Goal: Information Seeking & Learning: Learn about a topic

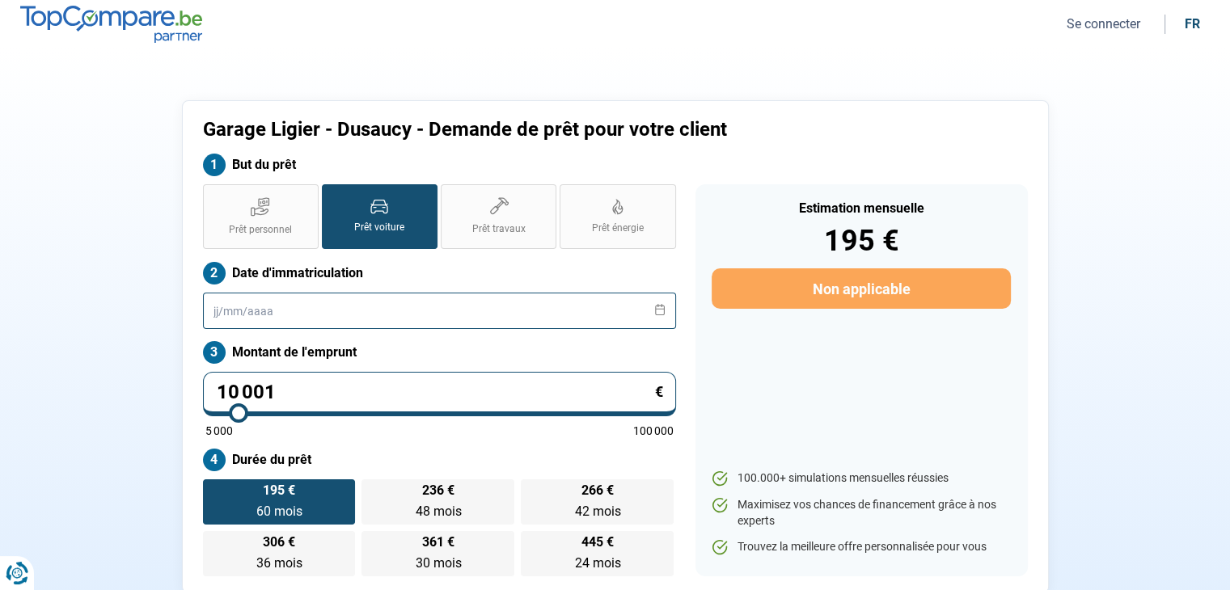
click at [293, 319] on input "text" at bounding box center [439, 311] width 473 height 36
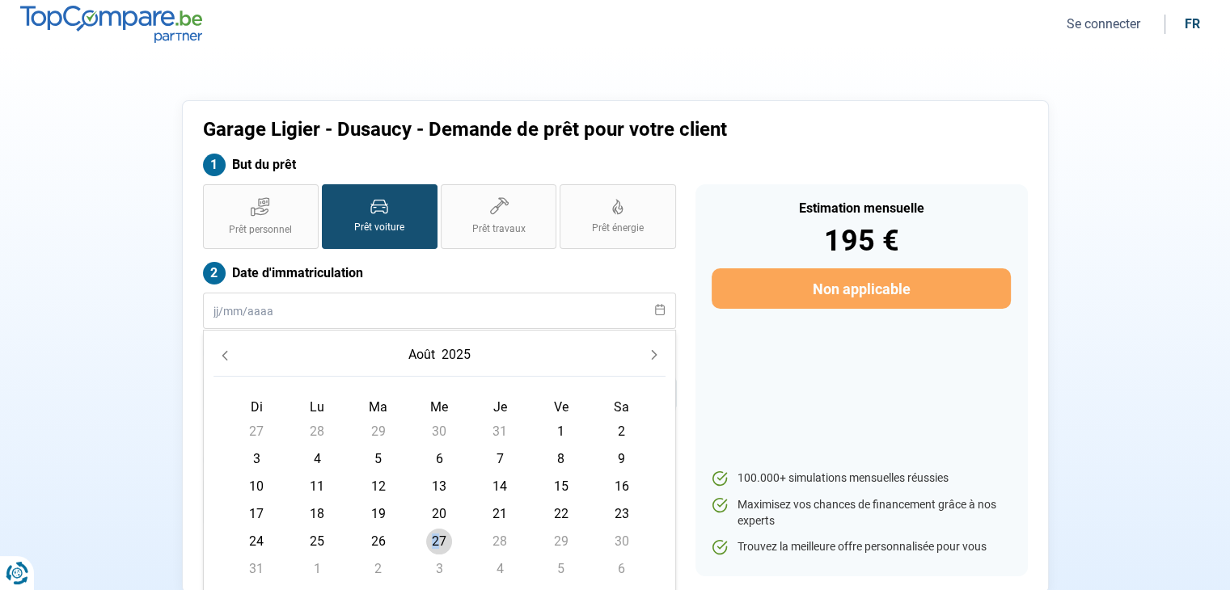
click at [435, 544] on span "27" at bounding box center [439, 542] width 26 height 26
type input "[DATE]"
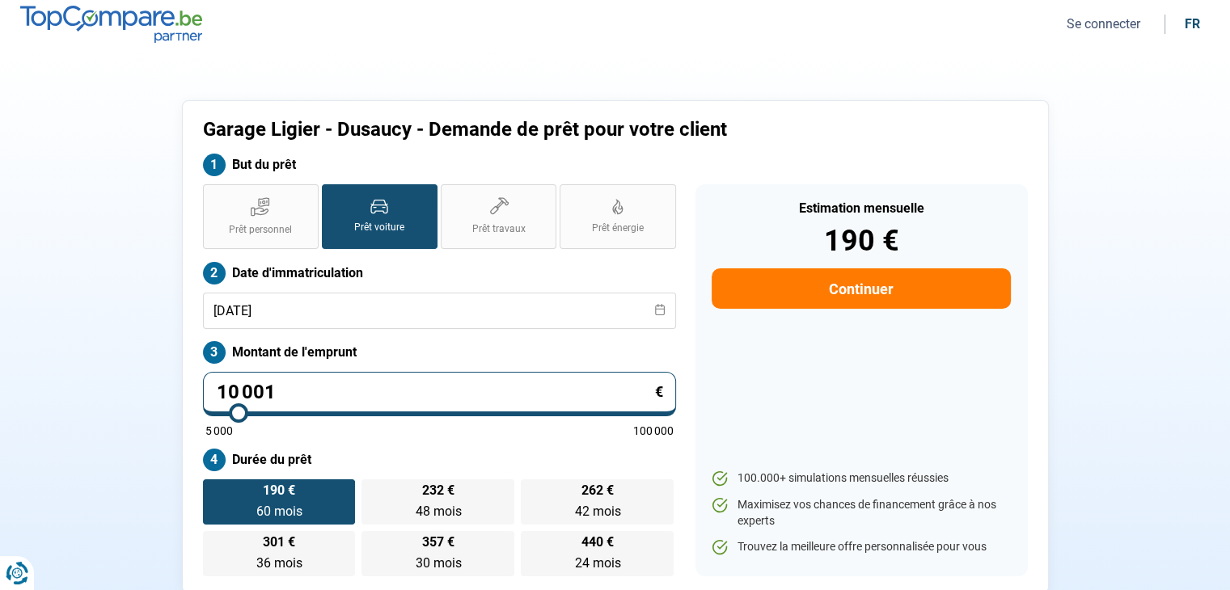
type input "9 750"
type input "9750"
type input "10 250"
type input "10250"
type input "11 000"
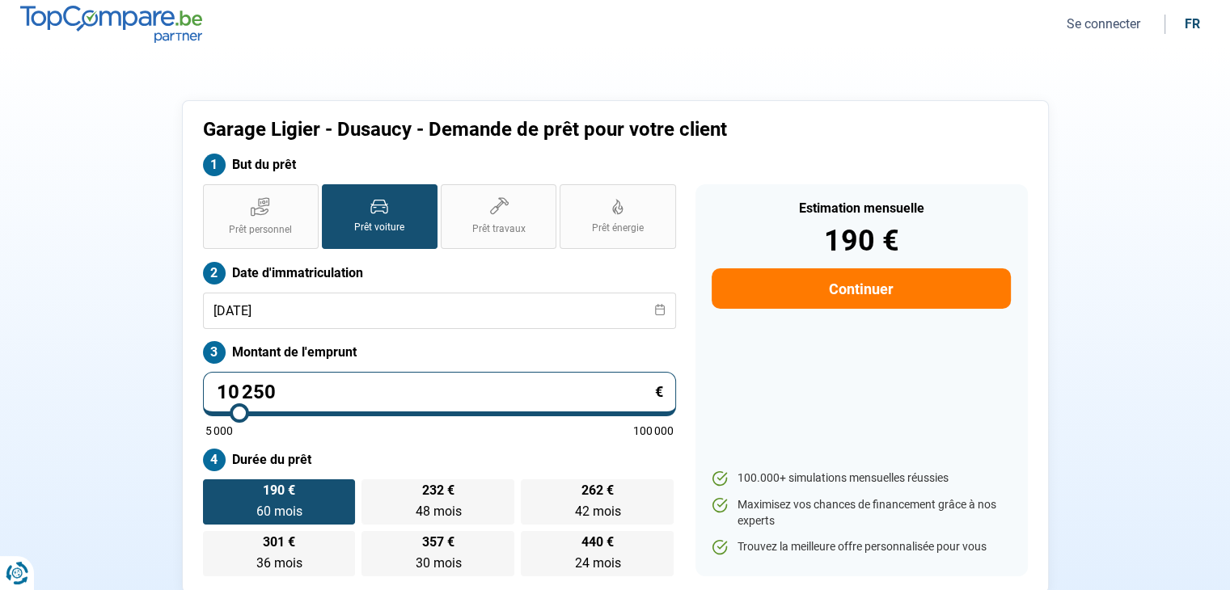
type input "11000"
type input "12 000"
type input "12000"
type input "13 250"
type input "13250"
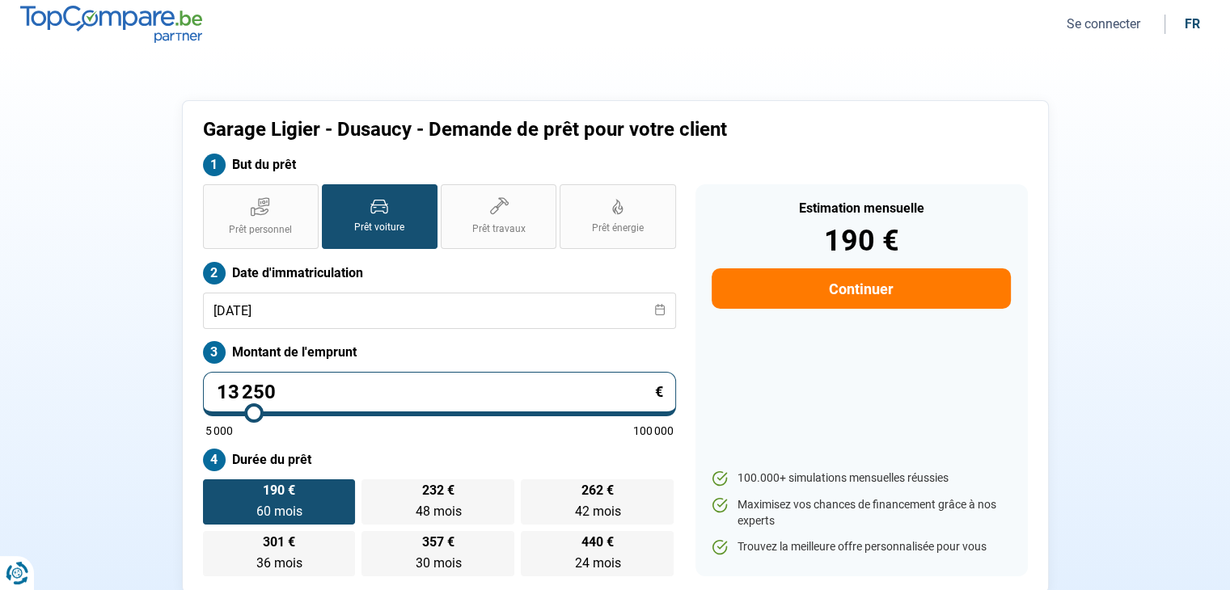
type input "15 000"
type input "15000"
type input "16 750"
type input "16750"
type input "18 250"
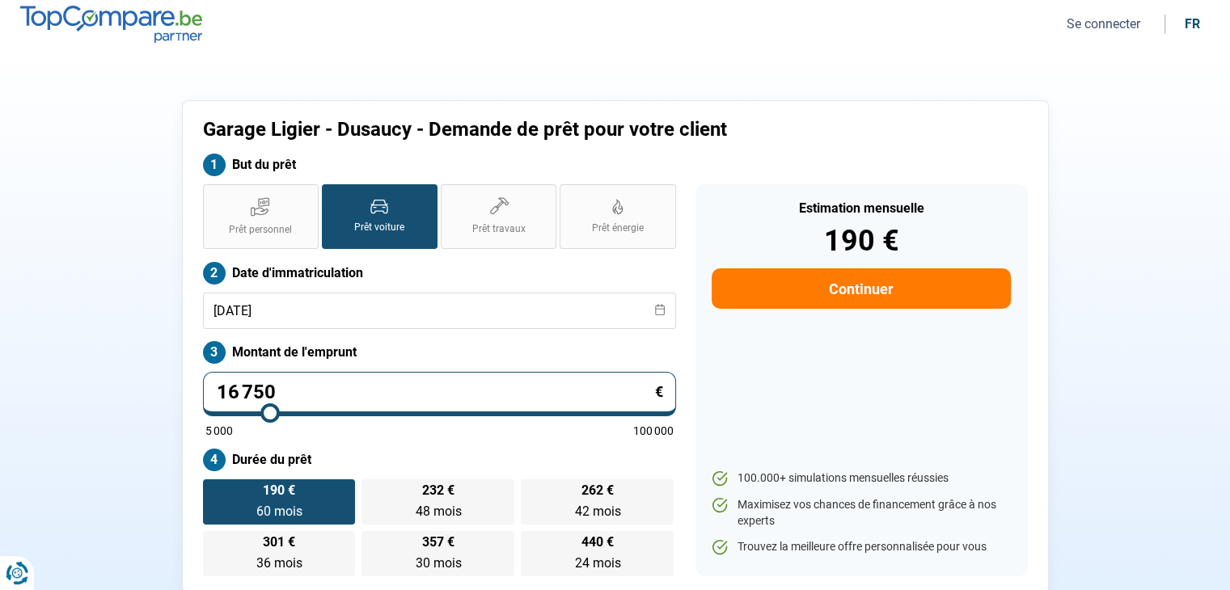
type input "18250"
type input "19 000"
type input "19000"
type input "19 500"
type input "19500"
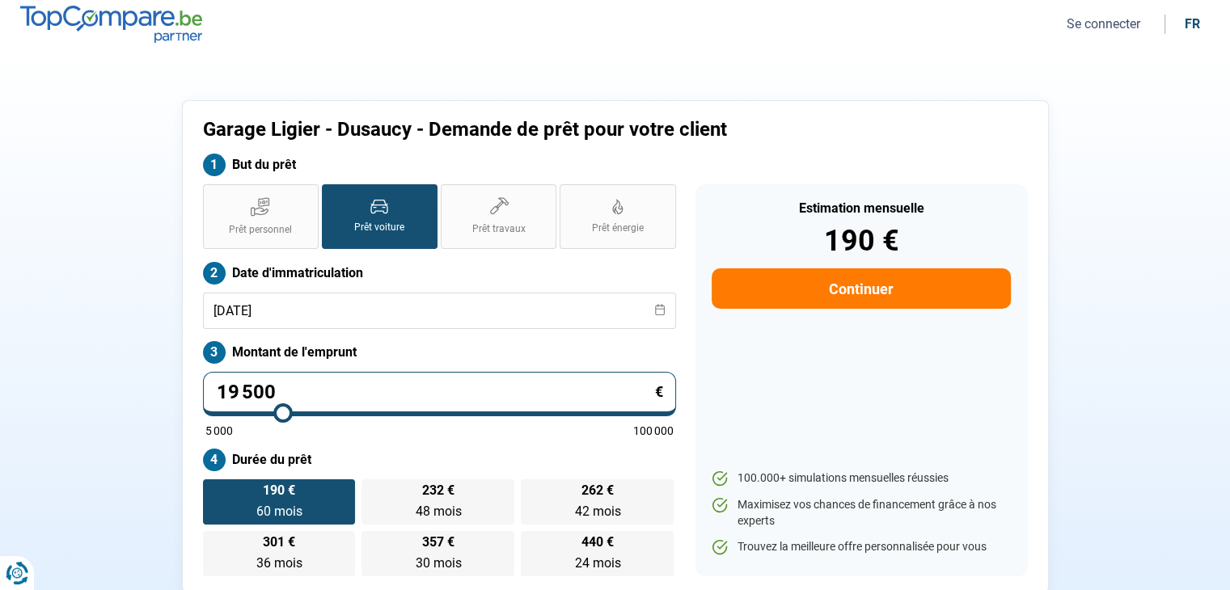
type input "19 750"
type input "19750"
type input "20 500"
type input "20500"
type input "20 750"
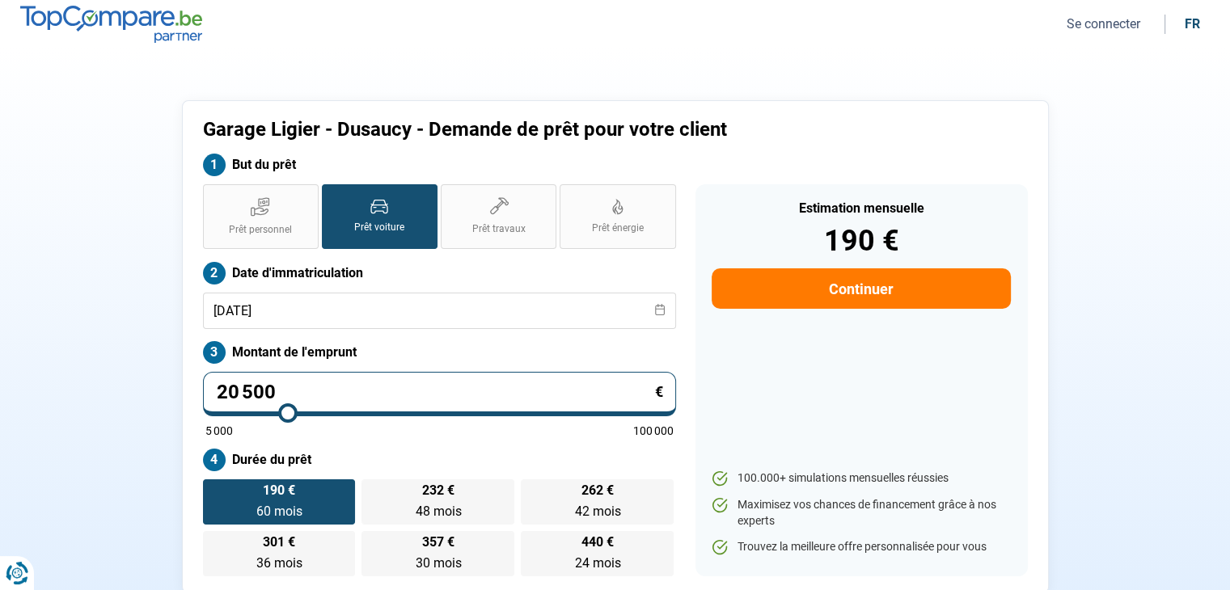
type input "20750"
type input "21 250"
type input "21250"
type input "22 250"
type input "22250"
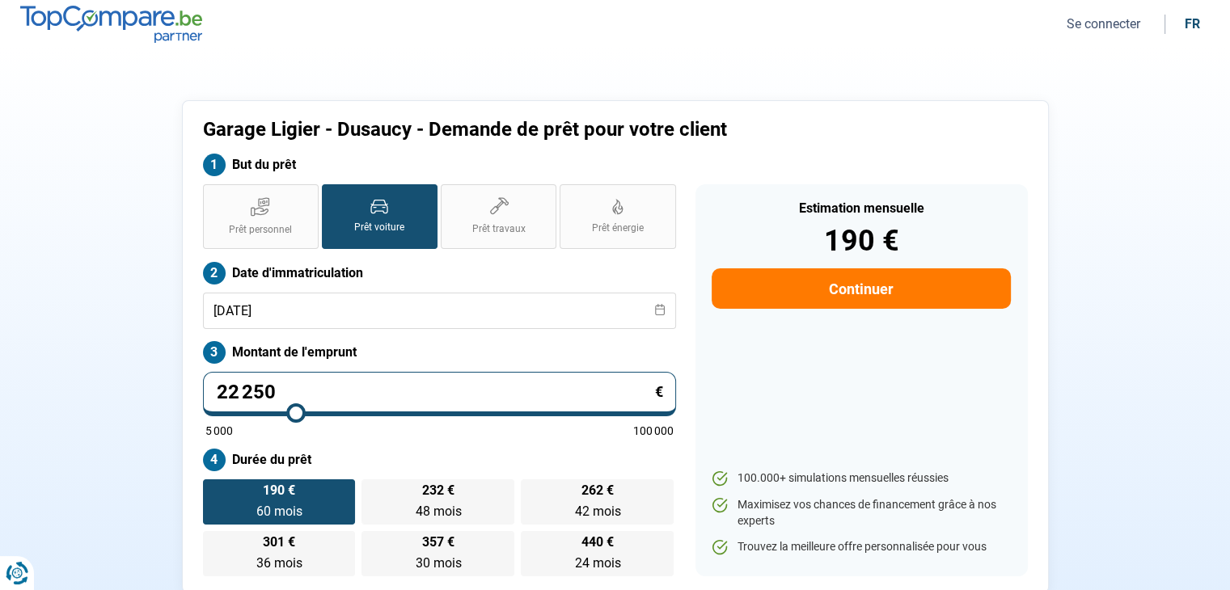
type input "23 250"
type input "23250"
type input "24 000"
type input "24000"
type input "24 750"
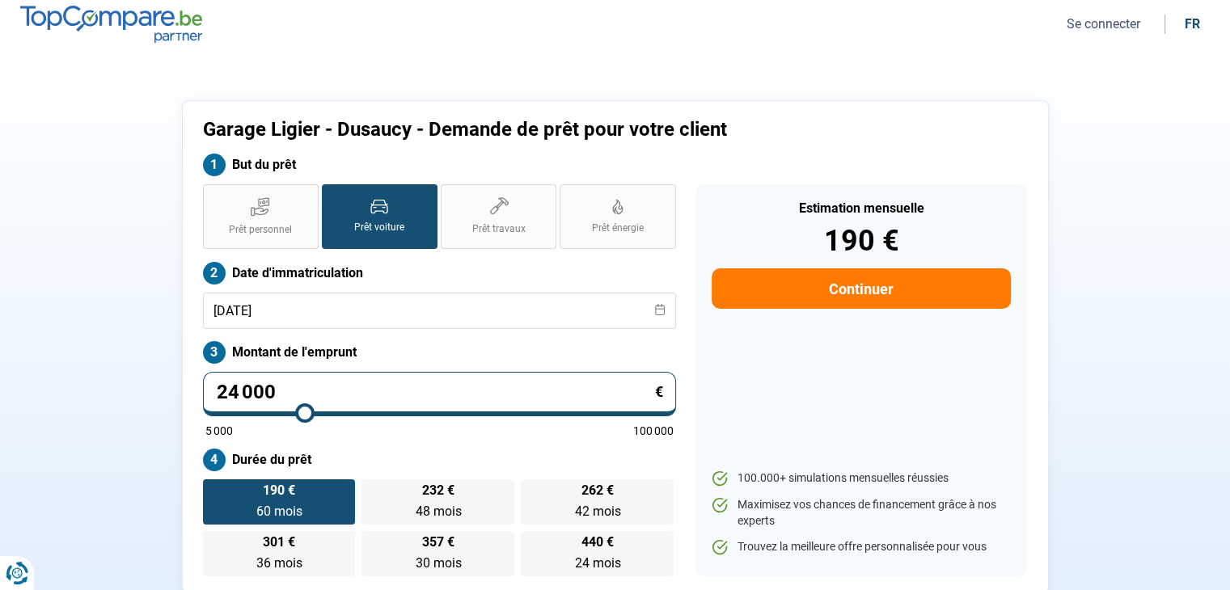
type input "24750"
type input "25 750"
type input "25750"
type input "27 000"
type input "27000"
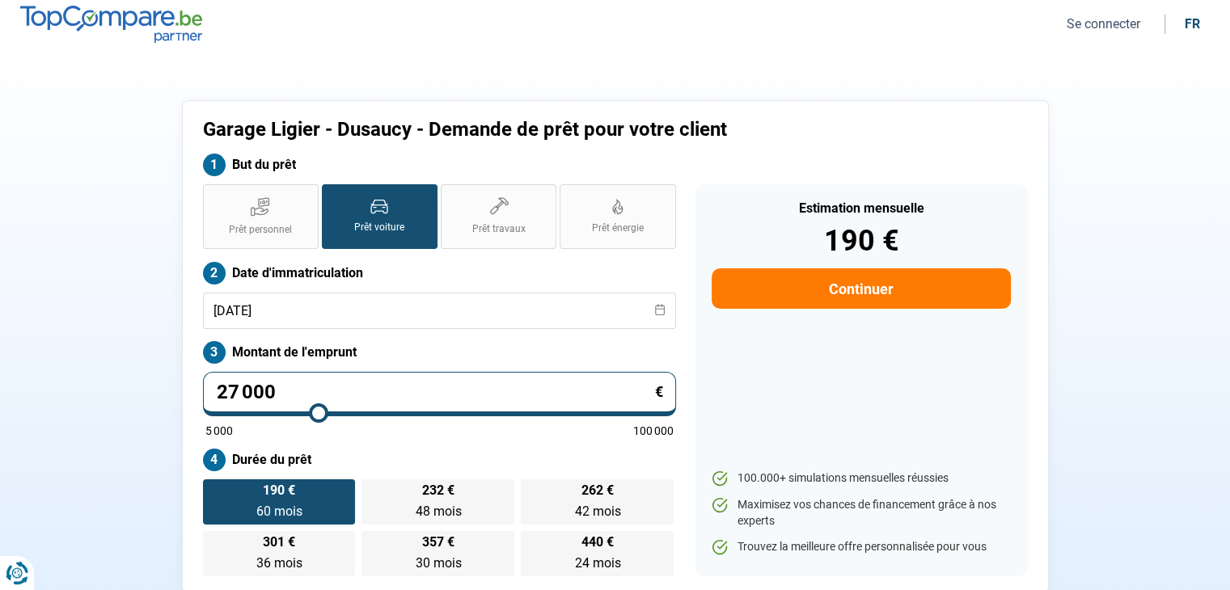
type input "28 250"
type input "28250"
type input "29 500"
type input "29500"
type input "30 500"
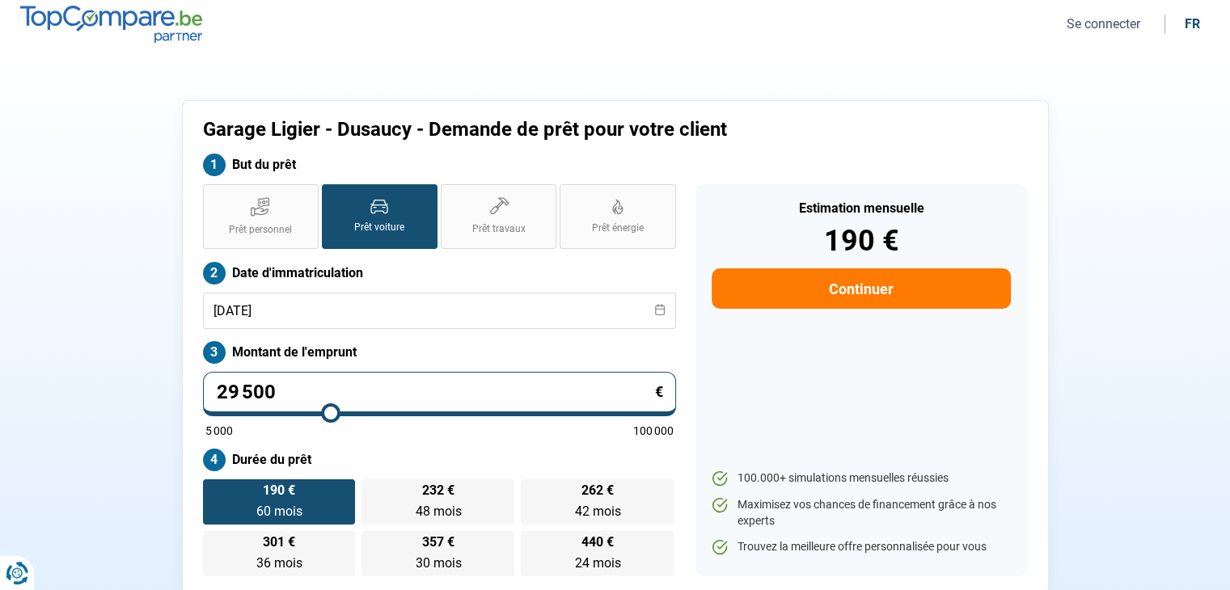
type input "30500"
type input "31 000"
type input "31000"
type input "31 250"
type input "31250"
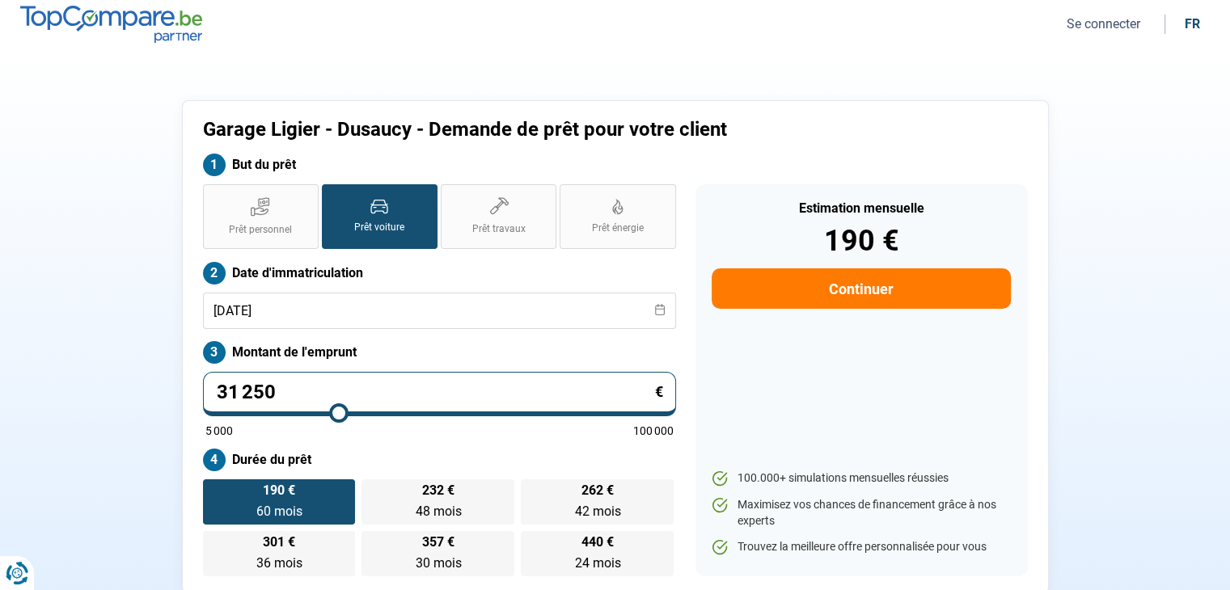
type input "31 500"
type input "31500"
type input "31 750"
type input "31750"
type input "31 500"
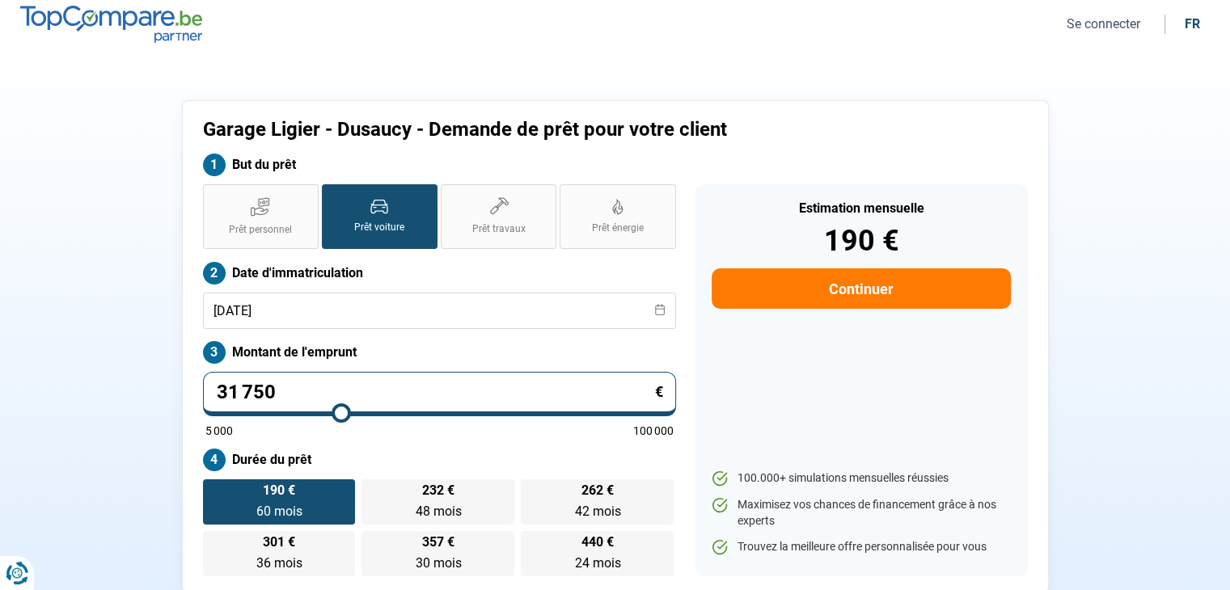
type input "31500"
type input "31 250"
type input "31250"
type input "31 000"
type input "31000"
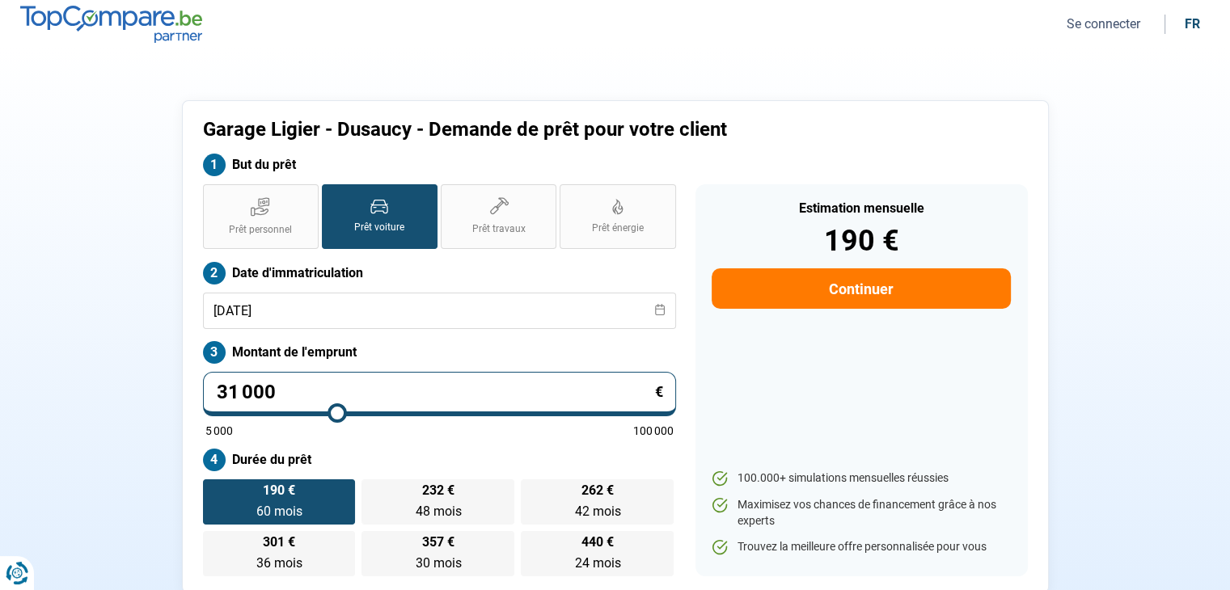
type input "30 000"
type input "30000"
type input "29 750"
type input "29750"
type input "29 500"
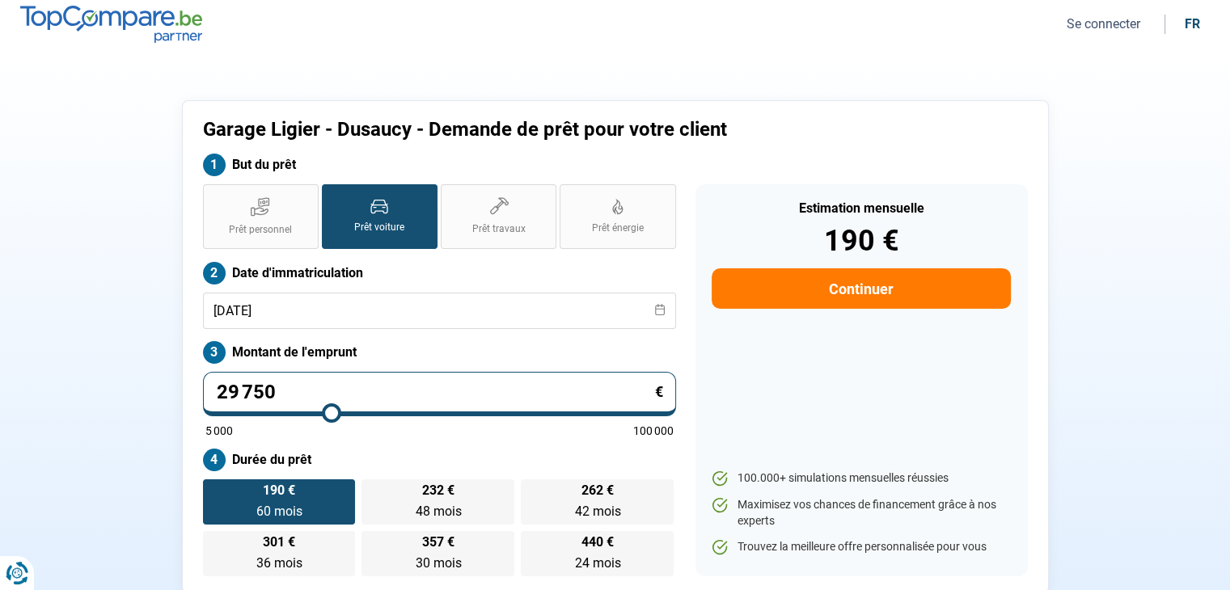
type input "29500"
type input "29 250"
type input "29250"
type input "29 000"
type input "29000"
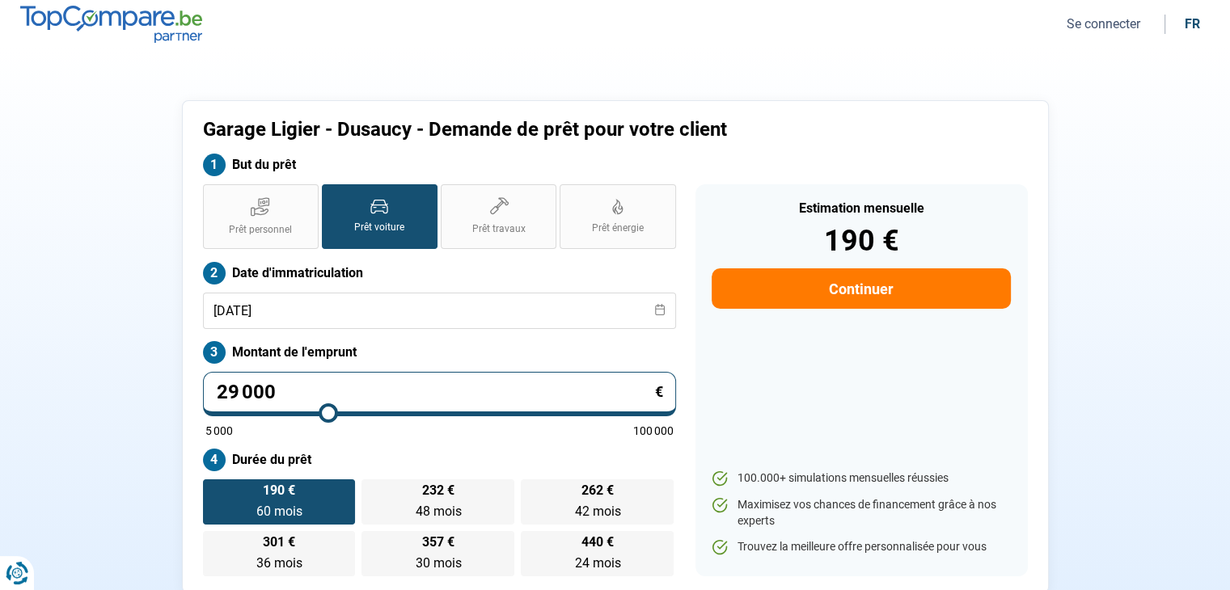
type input "28 750"
type input "28750"
type input "28 500"
type input "28500"
type input "28 250"
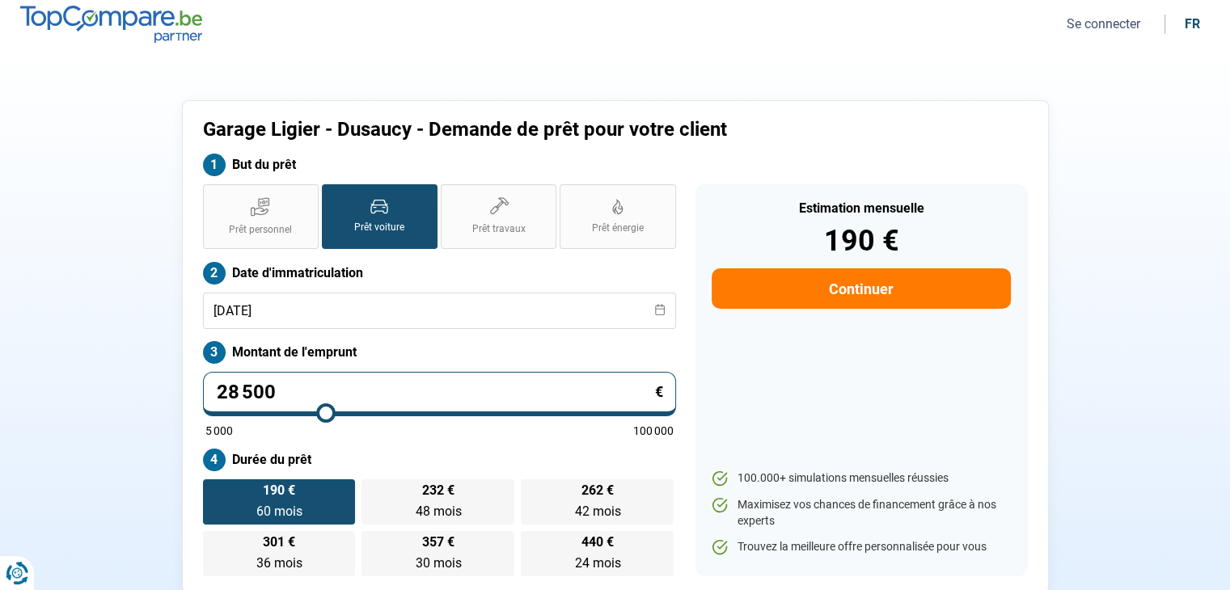
type input "28250"
type input "28 000"
type input "28000"
type input "27 750"
type input "27750"
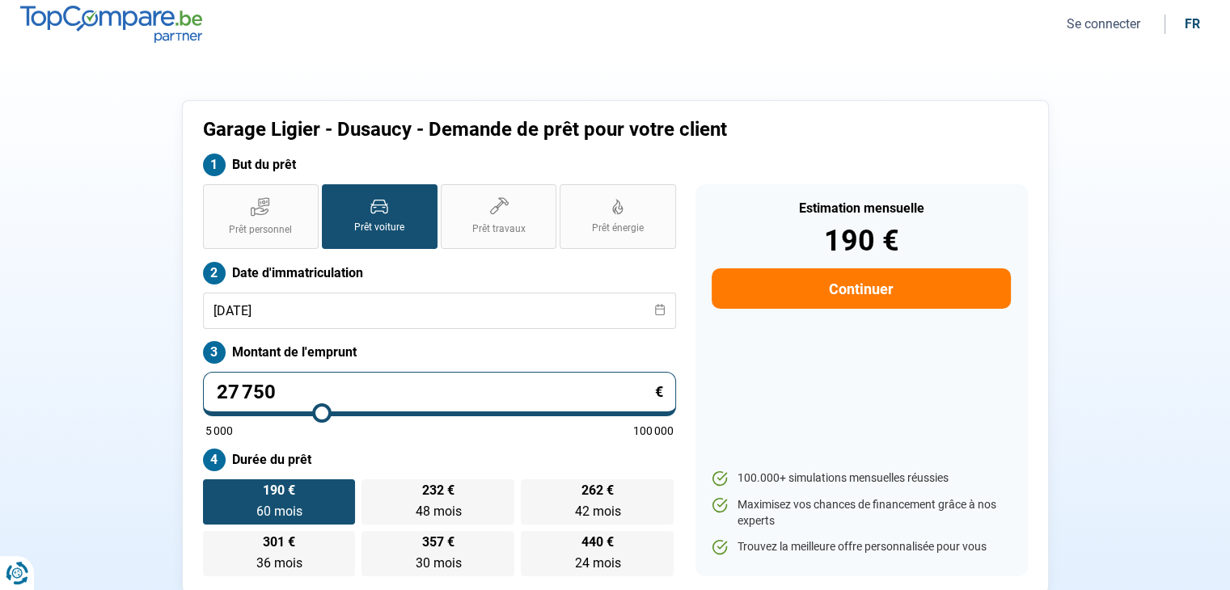
type input "27 500"
type input "27500"
type input "27 250"
type input "27250"
type input "27 000"
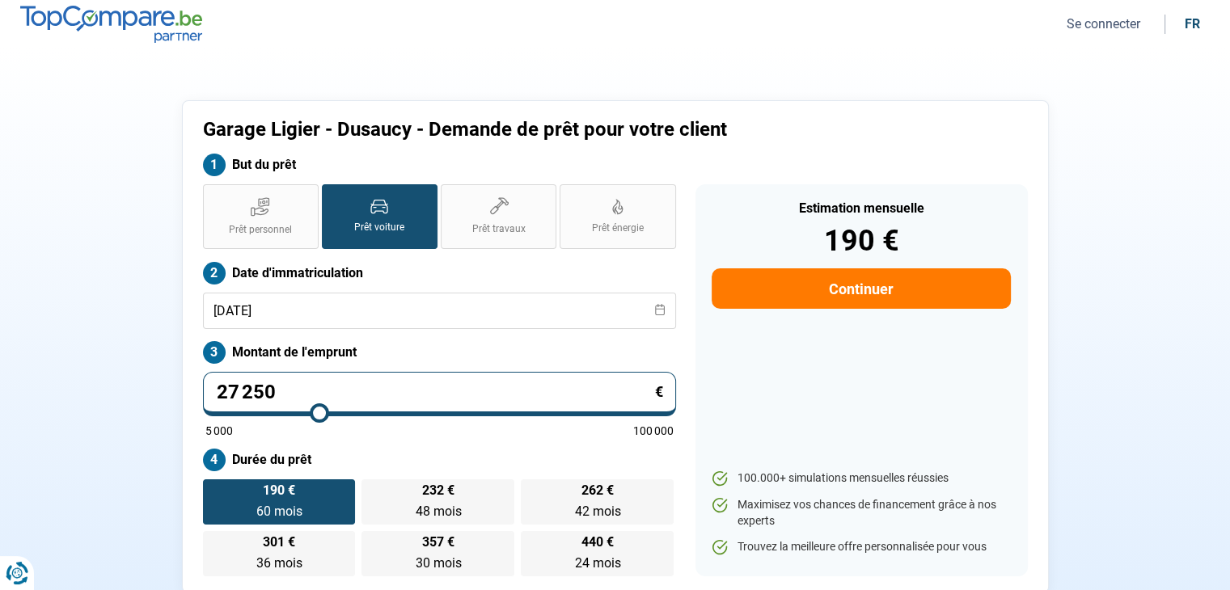
type input "27000"
type input "26 750"
type input "26750"
type input "26 500"
type input "26500"
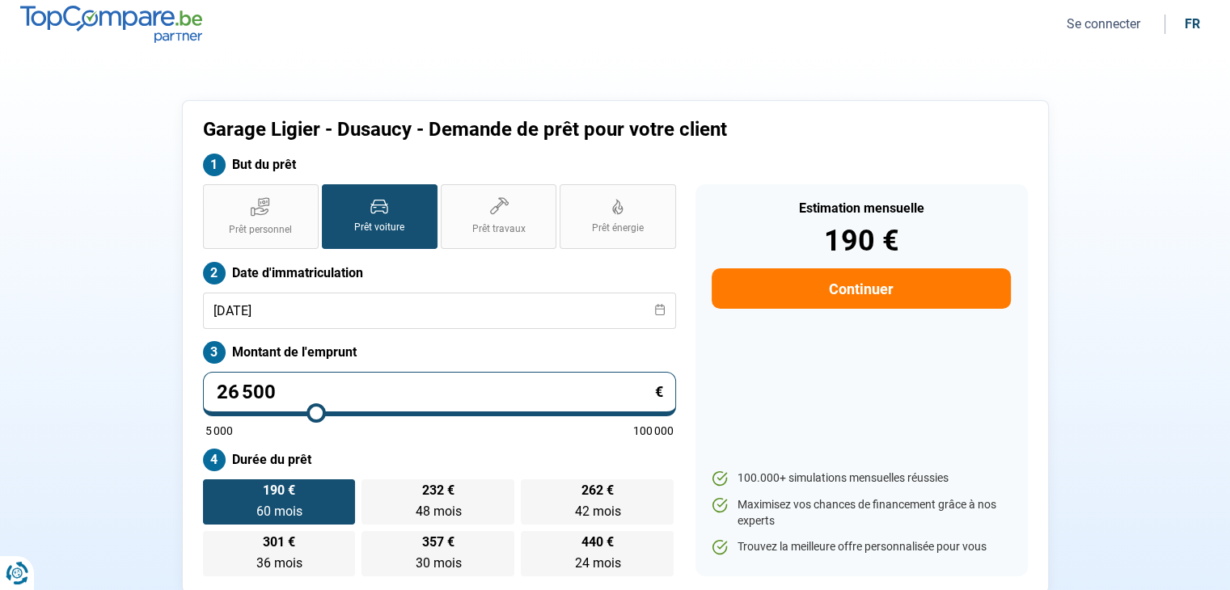
type input "26 250"
type input "26250"
type input "26 000"
type input "26000"
type input "25 750"
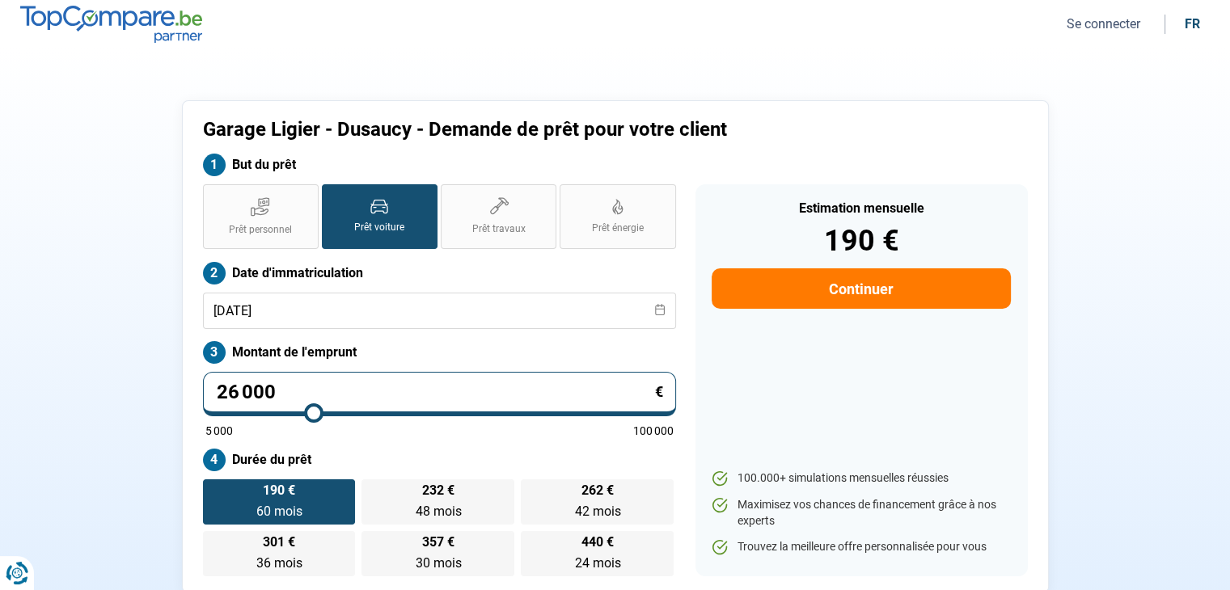
type input "25750"
type input "25 500"
type input "25500"
type input "25 250"
type input "25250"
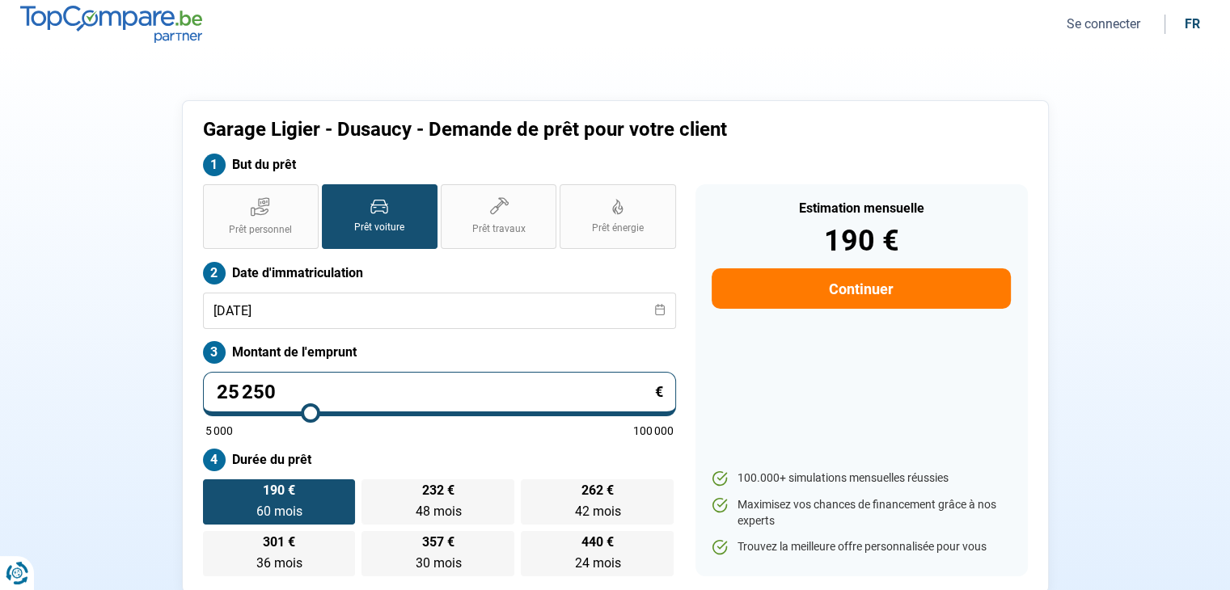
type input "25 000"
type input "25000"
type input "24 750"
type input "24750"
type input "24 500"
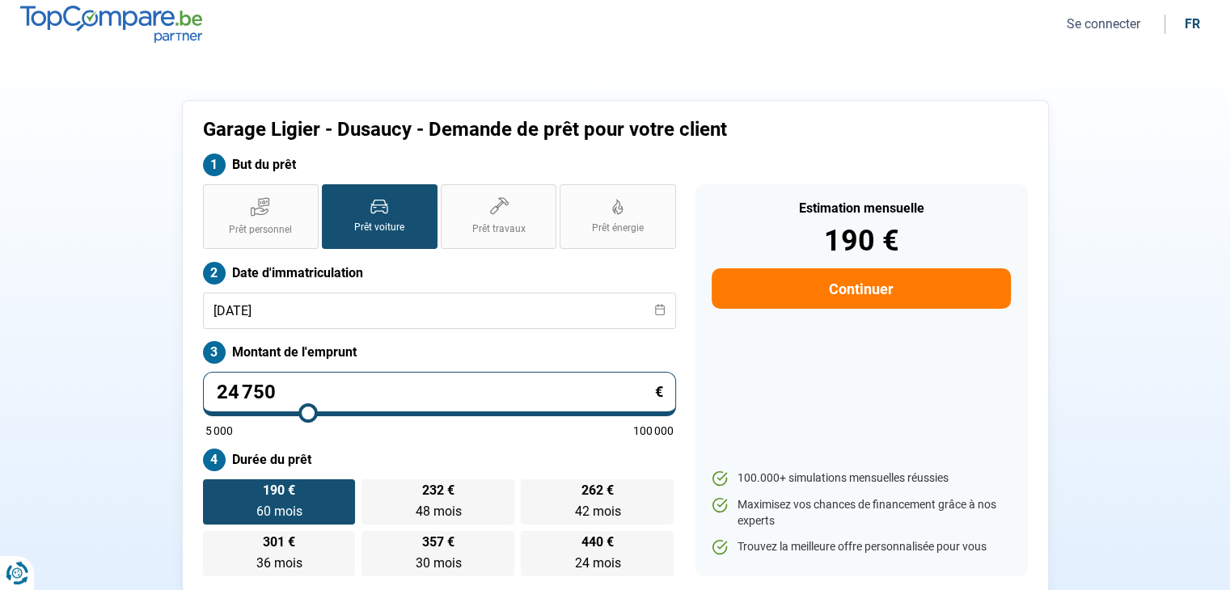
type input "24500"
type input "24 250"
type input "24250"
type input "24 500"
type input "24500"
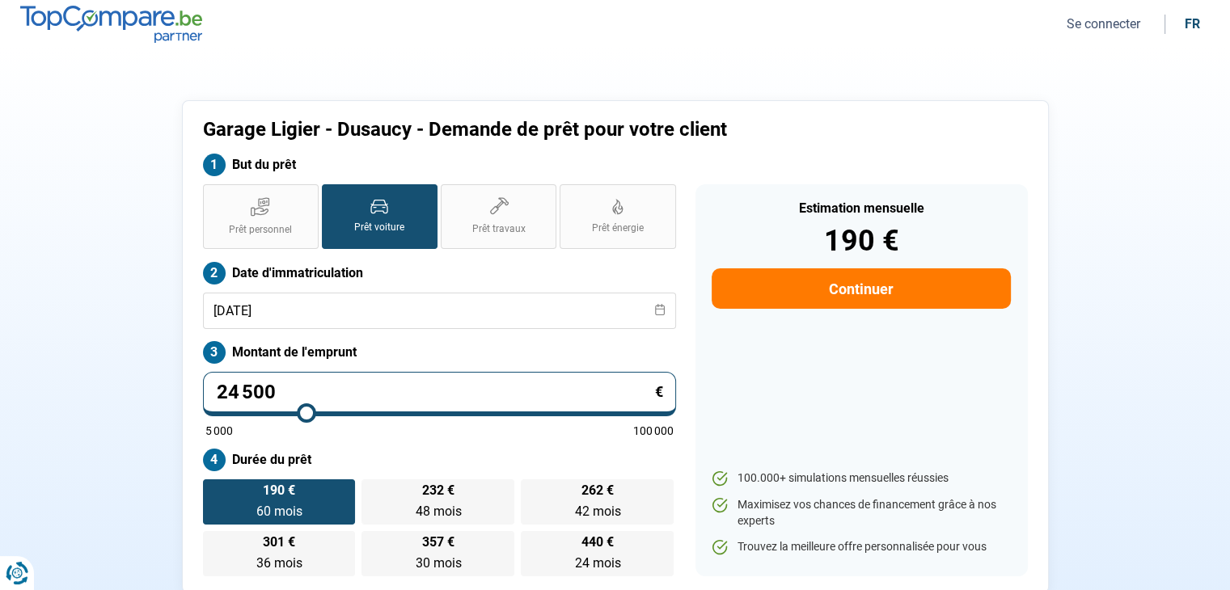
type input "24 750"
type input "24750"
type input "25 000"
type input "25000"
type input "25 250"
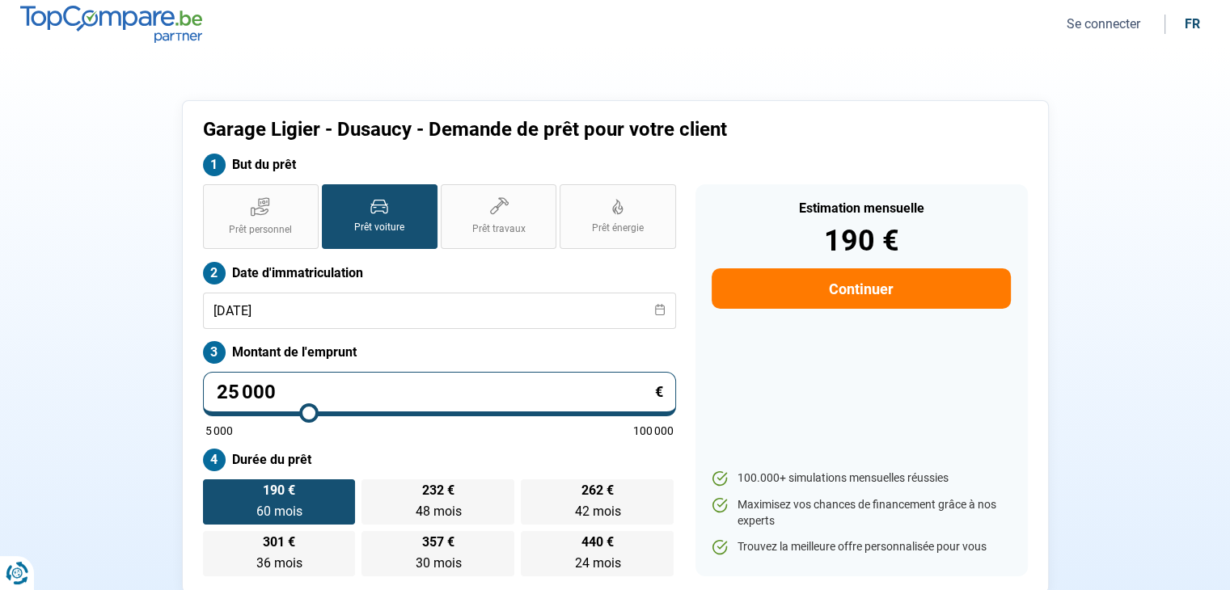
type input "25250"
type input "25 000"
type input "25000"
type input "24 750"
type input "24750"
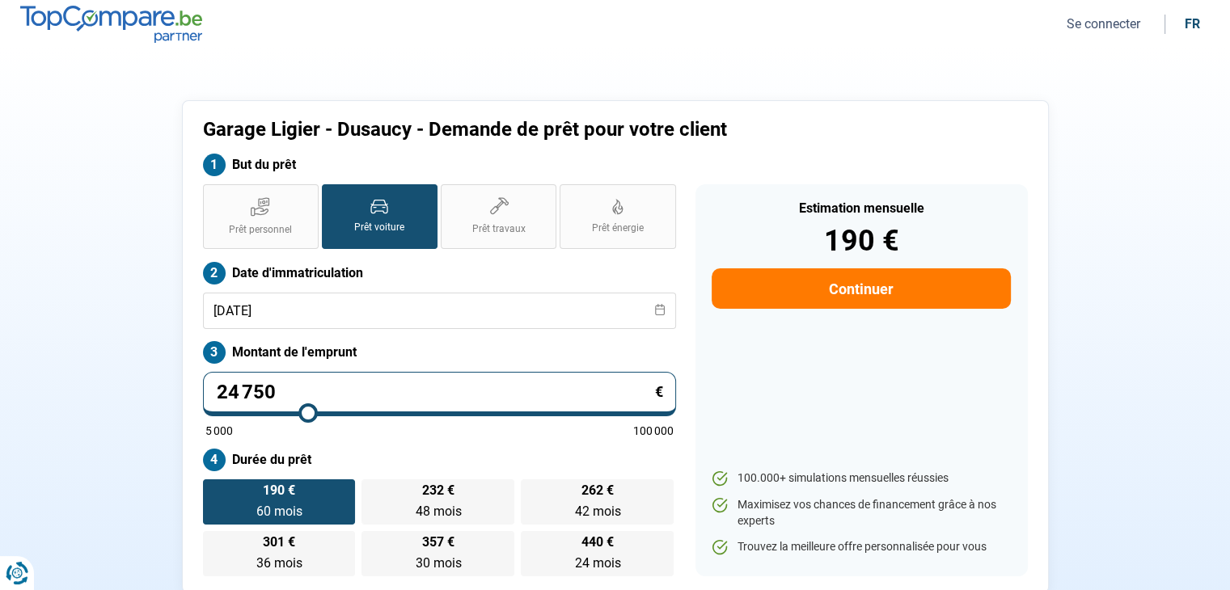
type input "25 000"
drag, startPoint x: 235, startPoint y: 409, endPoint x: 309, endPoint y: 417, distance: 74.0
type input "25000"
click at [309, 415] on input "range" at bounding box center [439, 413] width 468 height 3
radio input "false"
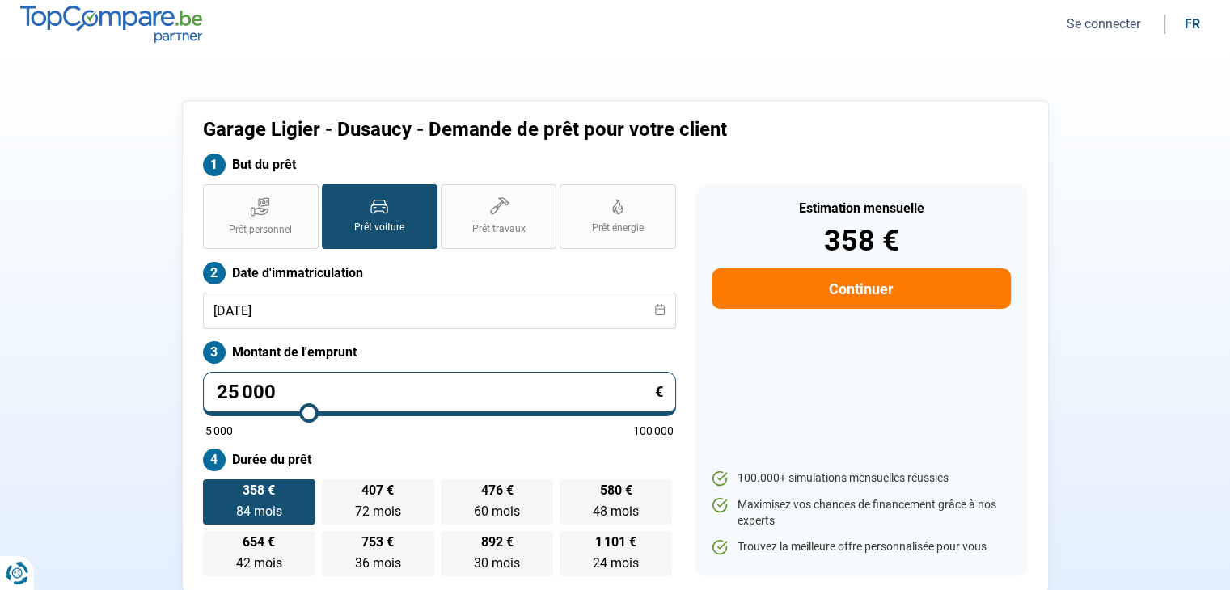
drag, startPoint x: 665, startPoint y: 390, endPoint x: 642, endPoint y: 390, distance: 22.6
click at [642, 390] on input "25 000" at bounding box center [439, 394] width 473 height 44
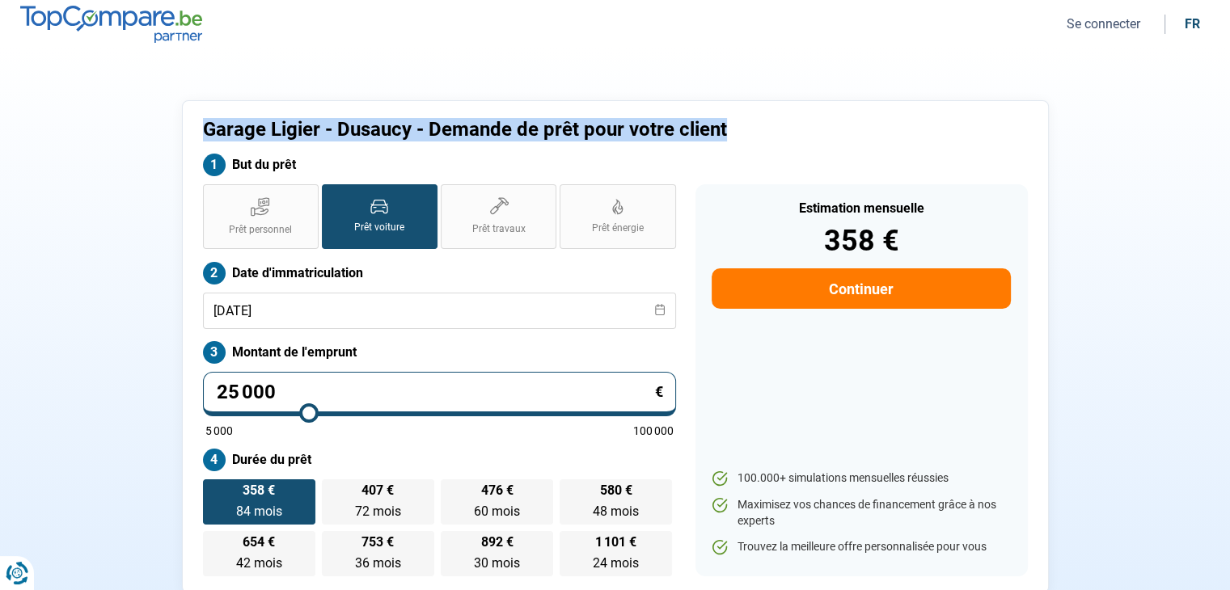
drag, startPoint x: 729, startPoint y: 131, endPoint x: 158, endPoint y: 137, distance: 571.1
click at [158, 137] on div "Garage Ligier - Dusaucy - Demande de prêt pour votre client But du prêt Prêt pe…" at bounding box center [616, 346] width 1068 height 493
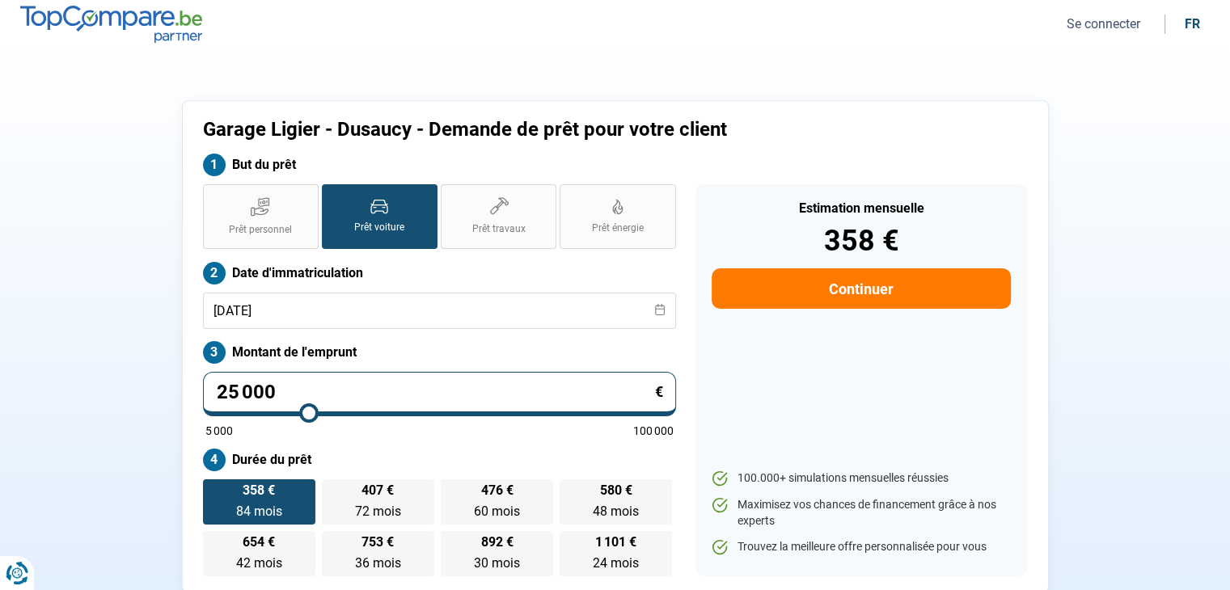
click at [236, 397] on input "25 000" at bounding box center [439, 394] width 473 height 44
type input "24 250"
type input "24250"
type input "24 000"
type input "24000"
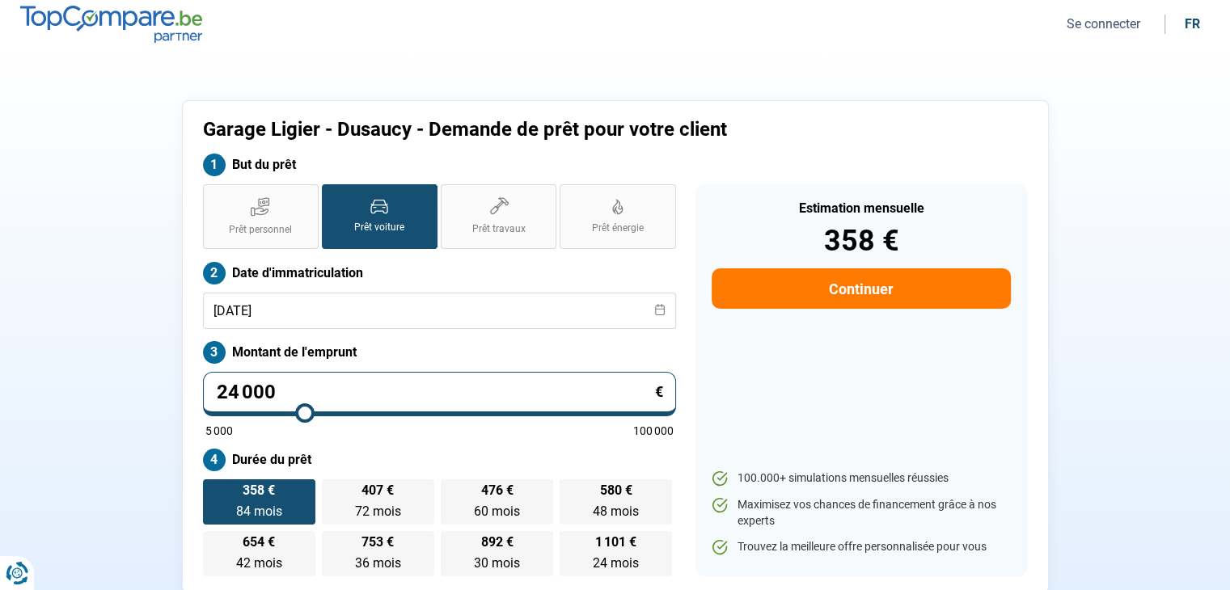
type input "23 750"
type input "23750"
type input "23 250"
type input "23250"
type input "22 750"
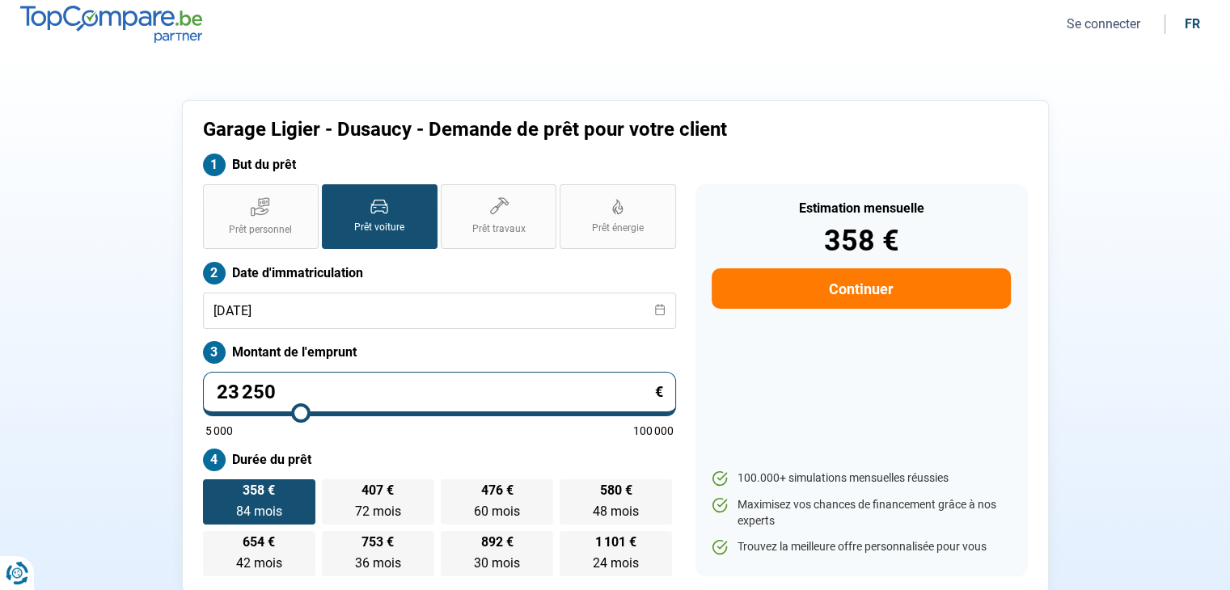
type input "22750"
type input "22 500"
type input "22500"
type input "22 250"
type input "22250"
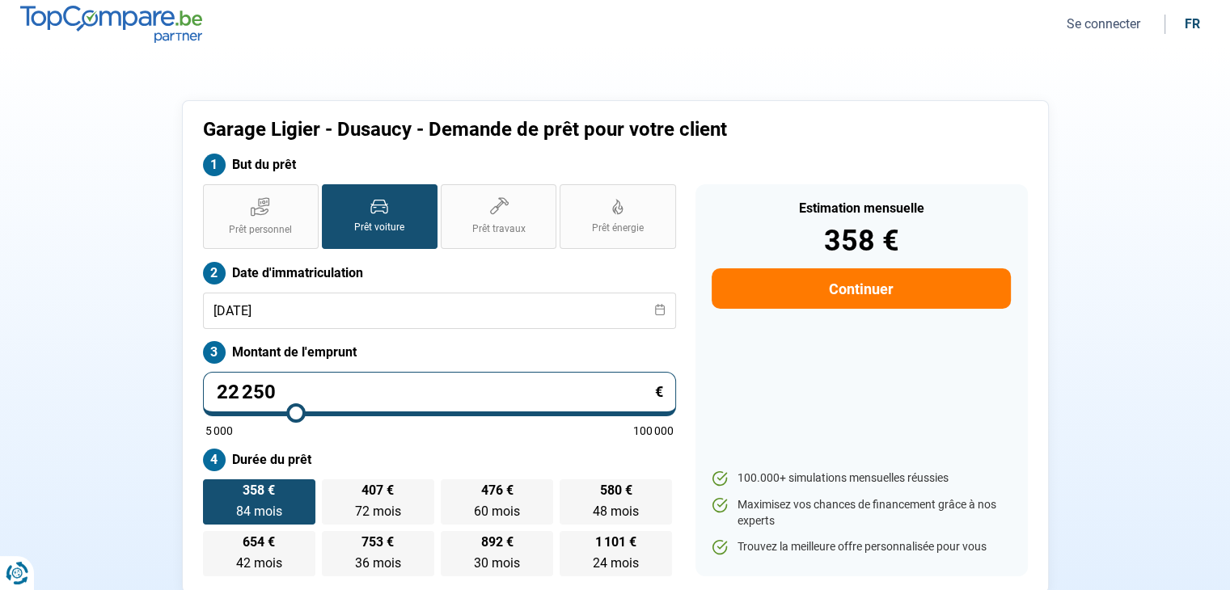
type input "22 000"
type input "22000"
type input "21 750"
type input "21750"
type input "21 500"
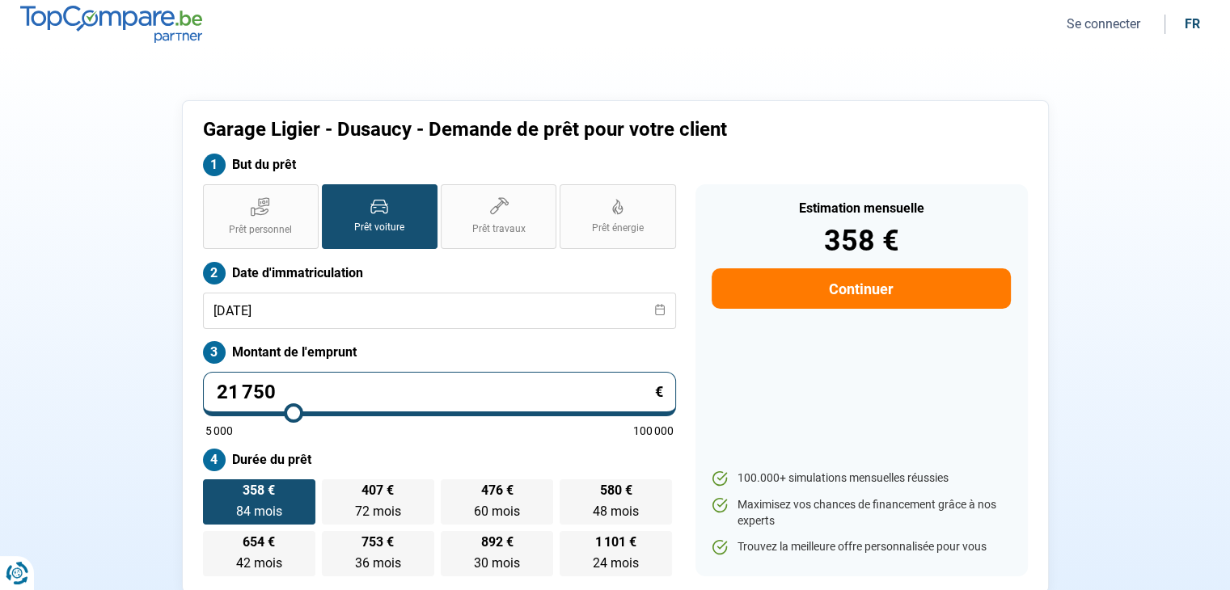
type input "21500"
type input "21 250"
type input "21250"
type input "21 000"
type input "21000"
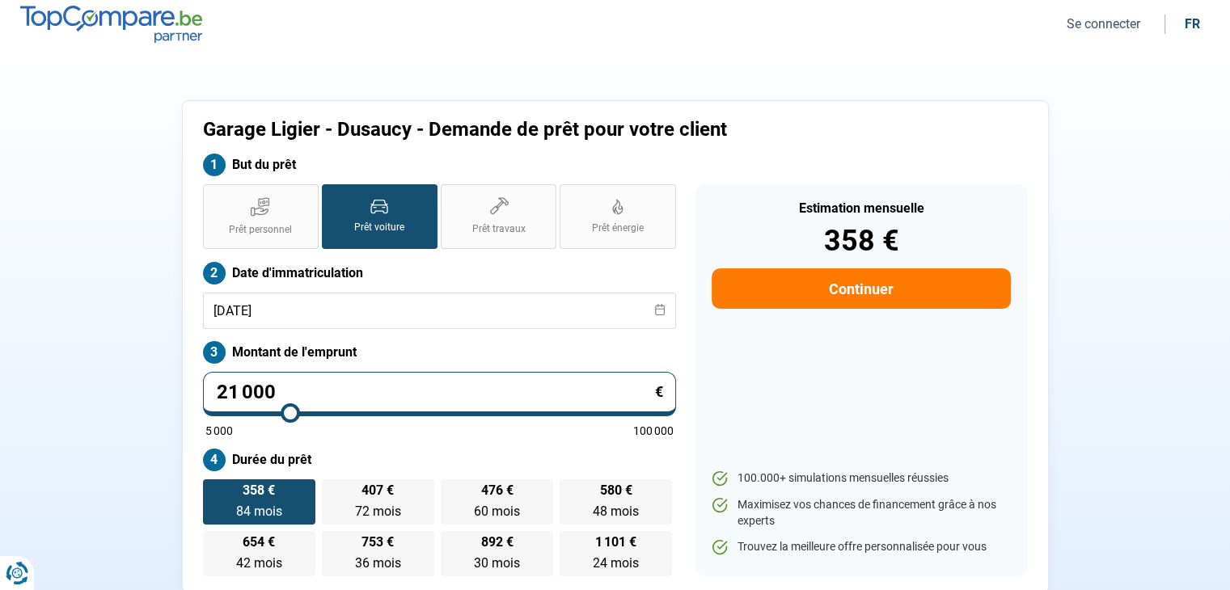
type input "20 750"
type input "20750"
type input "20 500"
type input "20500"
type input "20 250"
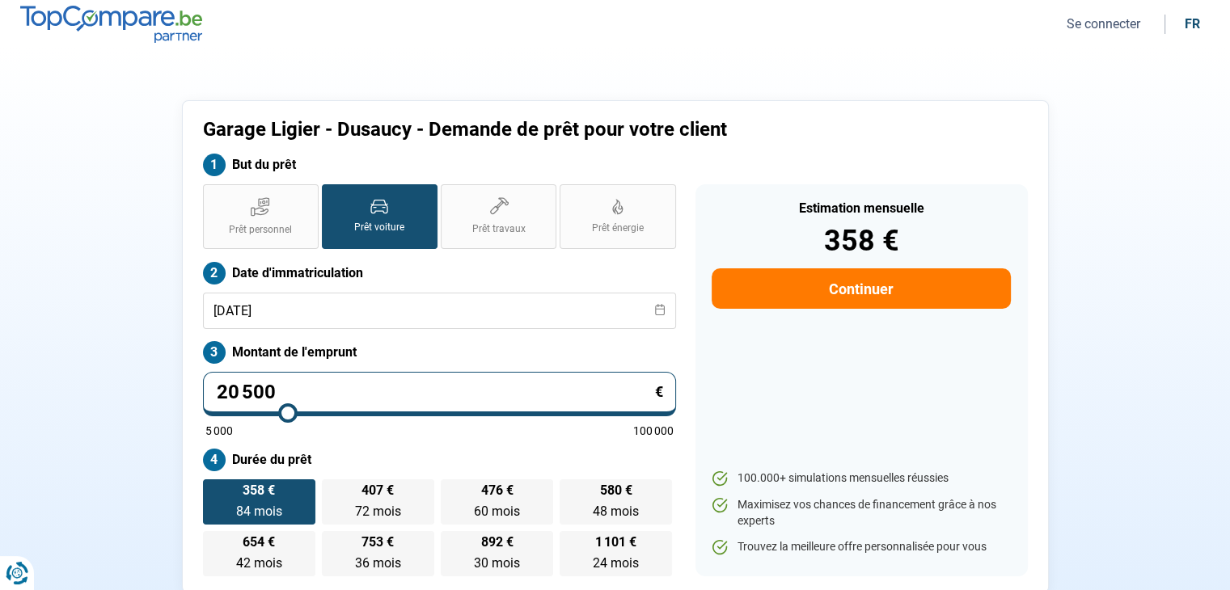
type input "20250"
type input "20 000"
type input "20000"
type input "19 750"
type input "19750"
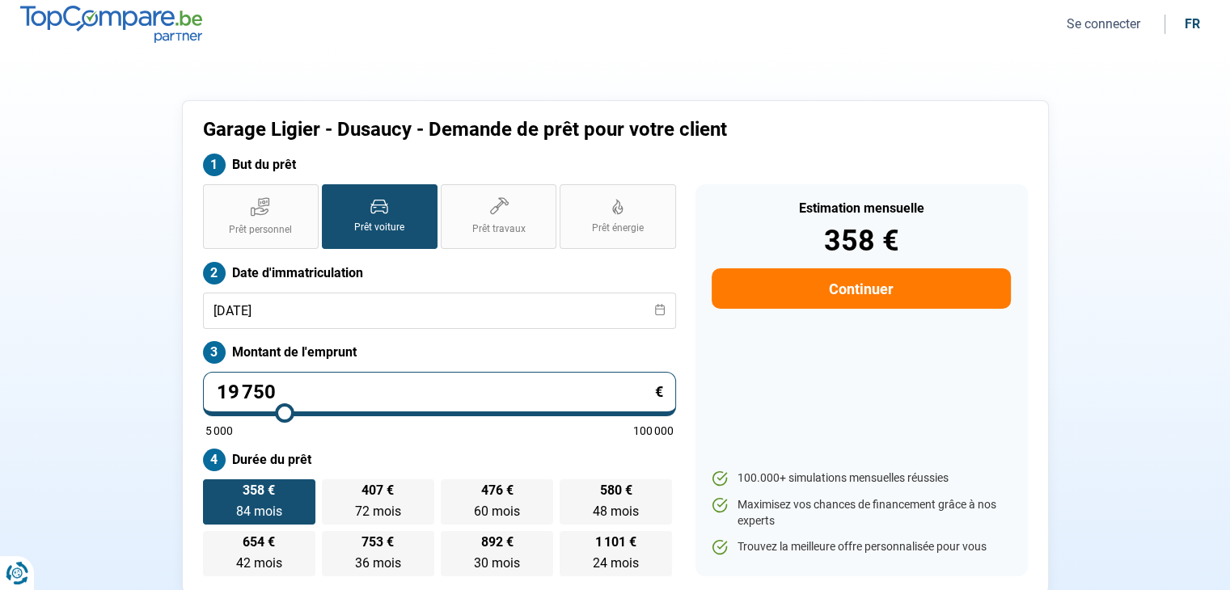
type input "19 500"
type input "19500"
type input "19 250"
type input "19250"
type input "19 000"
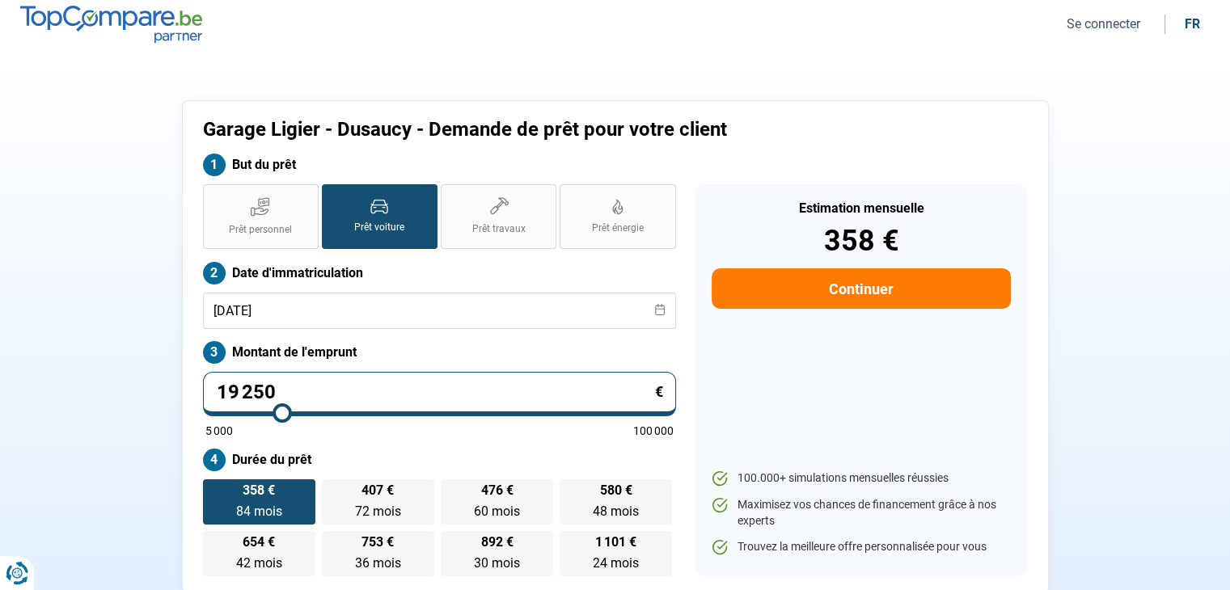
type input "19000"
type input "18 750"
type input "18750"
type input "18 500"
type input "18500"
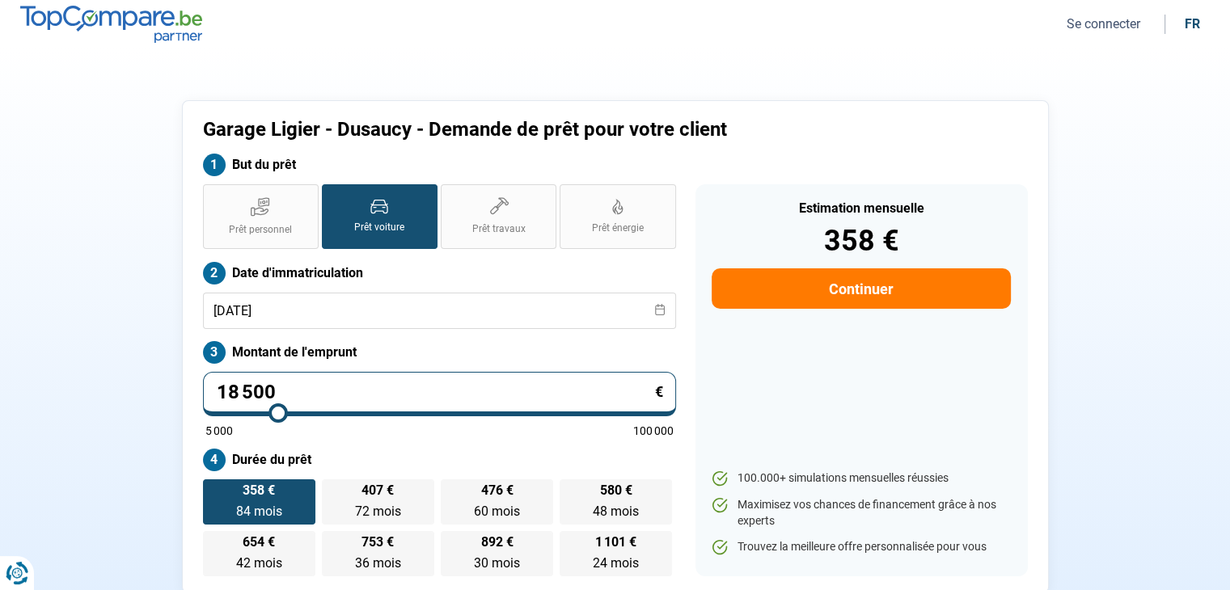
type input "18 250"
type input "18250"
type input "18 000"
type input "18000"
type input "18 250"
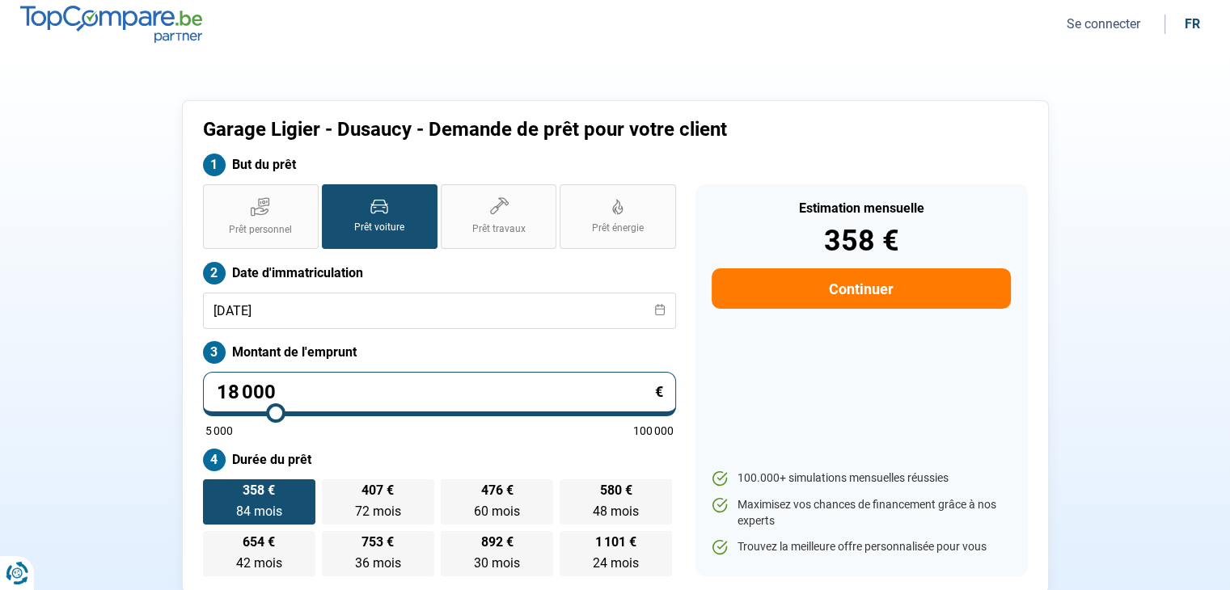
type input "18250"
type input "18 500"
type input "18500"
type input "18 750"
type input "18750"
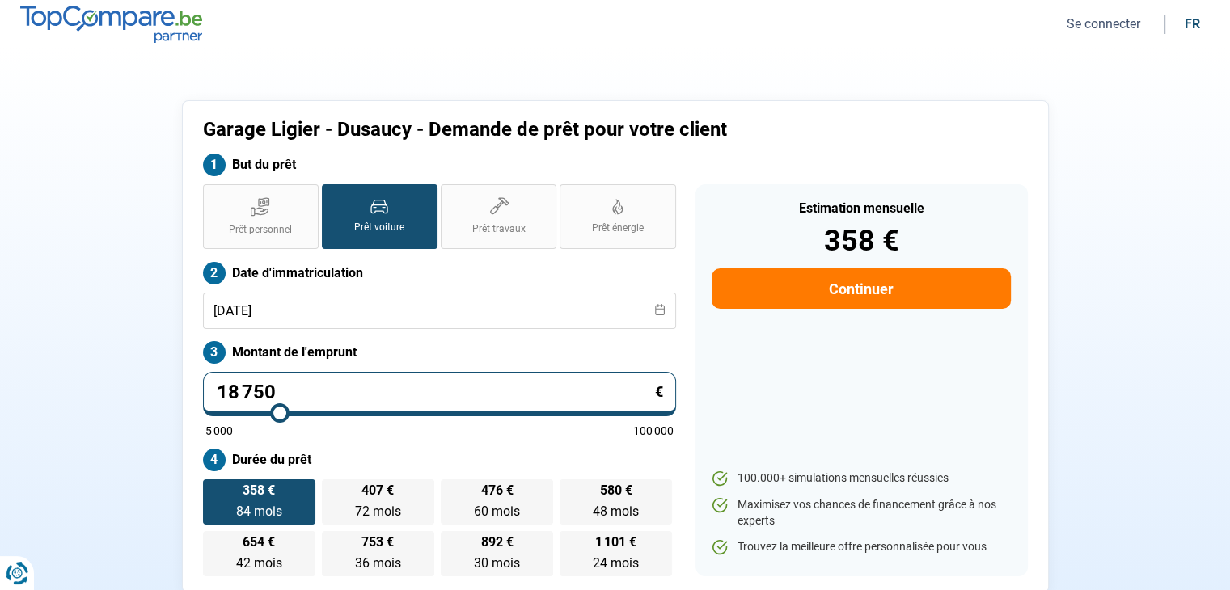
type input "19 000"
drag, startPoint x: 306, startPoint y: 421, endPoint x: 280, endPoint y: 416, distance: 26.3
type input "19000"
click at [280, 415] on input "range" at bounding box center [439, 413] width 468 height 3
type input "18 500"
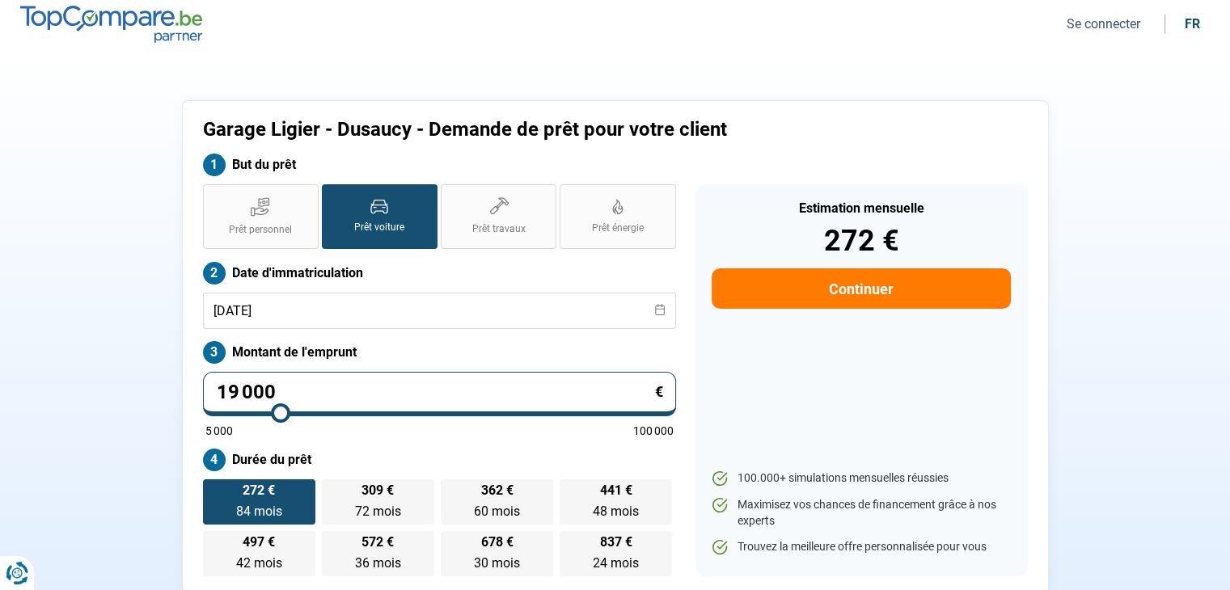
type input "18500"
type input "18 750"
type input "18750"
type input "19 000"
type input "19000"
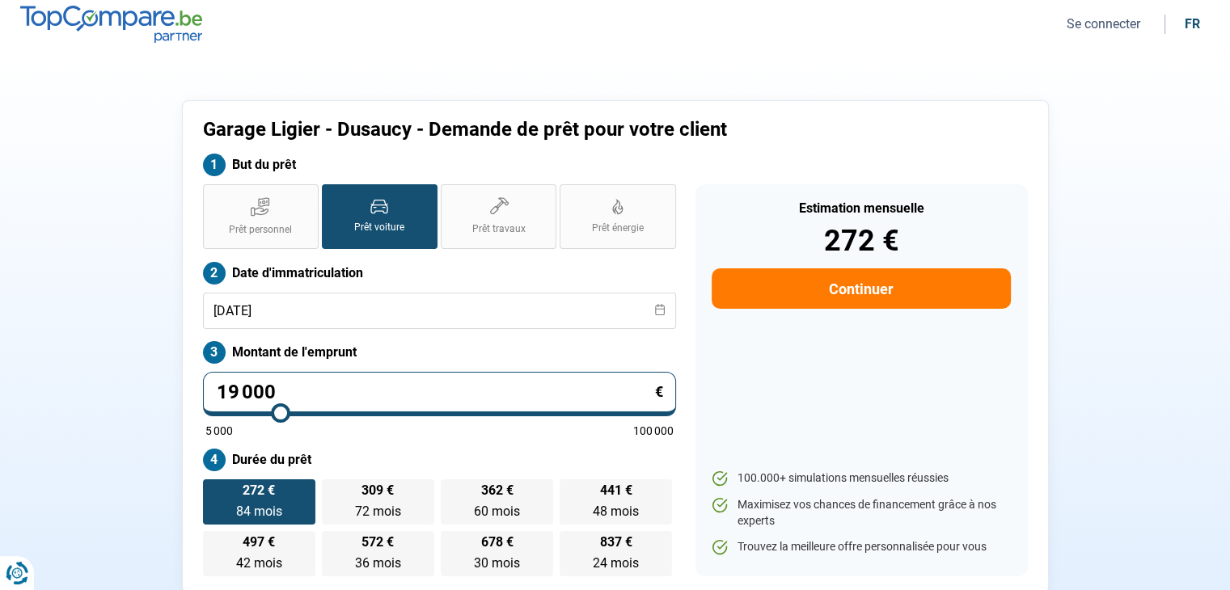
type input "19 500"
type input "19500"
type input "19 750"
type input "19750"
type input "20 250"
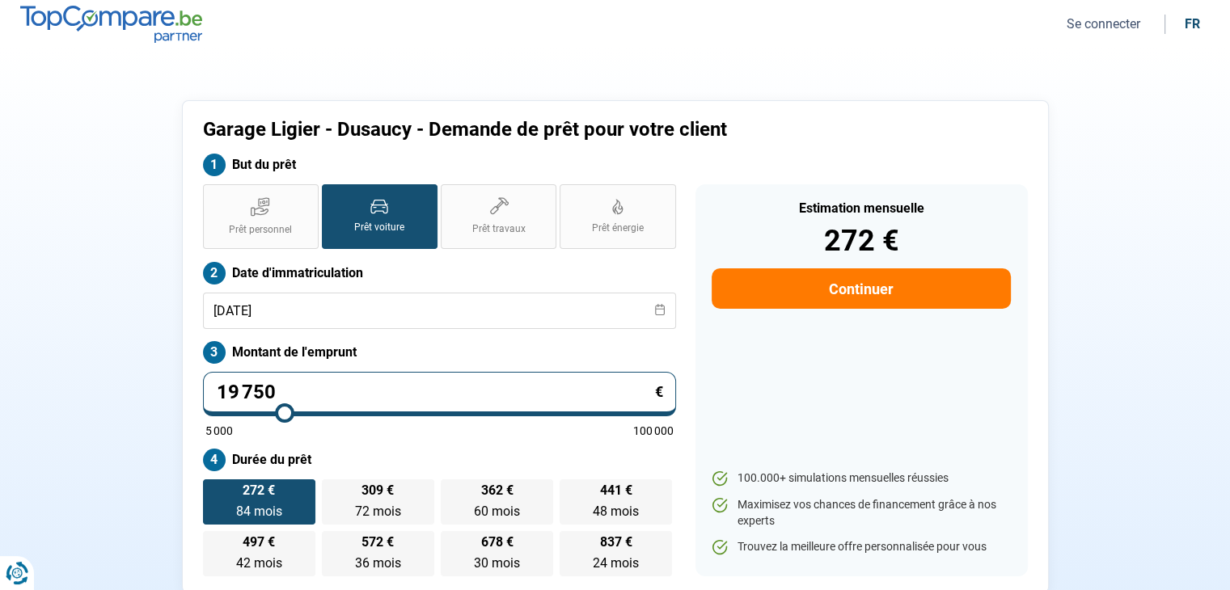
type input "20250"
type input "20 500"
type input "20500"
type input "20 750"
type input "20750"
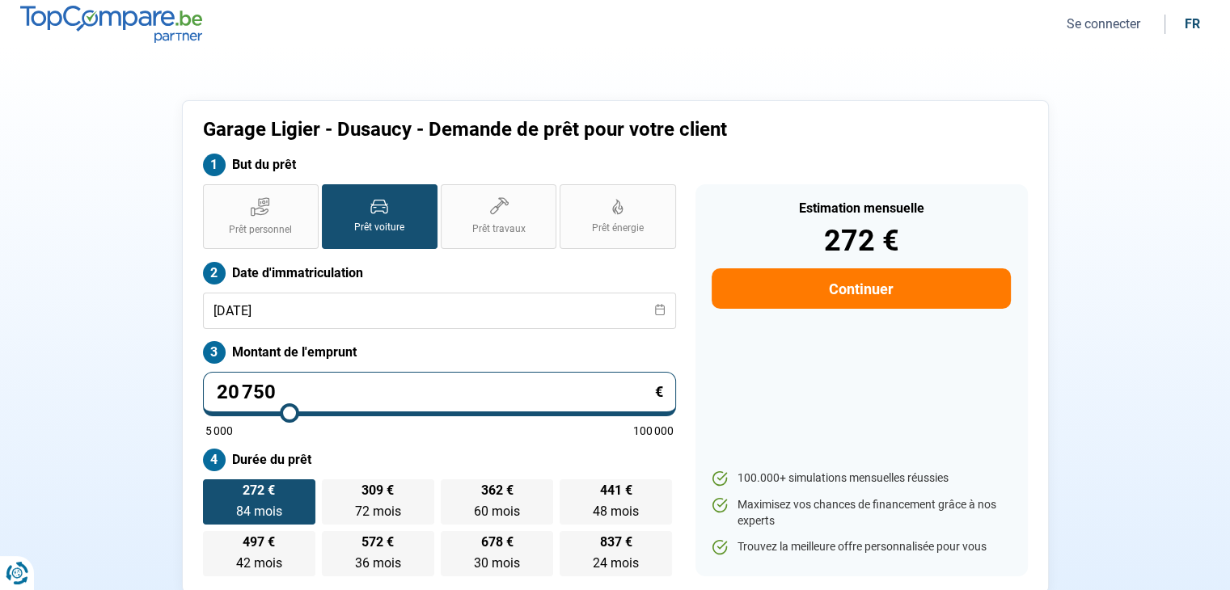
type input "21 000"
type input "21000"
type input "21 500"
type input "21500"
drag, startPoint x: 278, startPoint y: 411, endPoint x: 309, endPoint y: 408, distance: 30.8
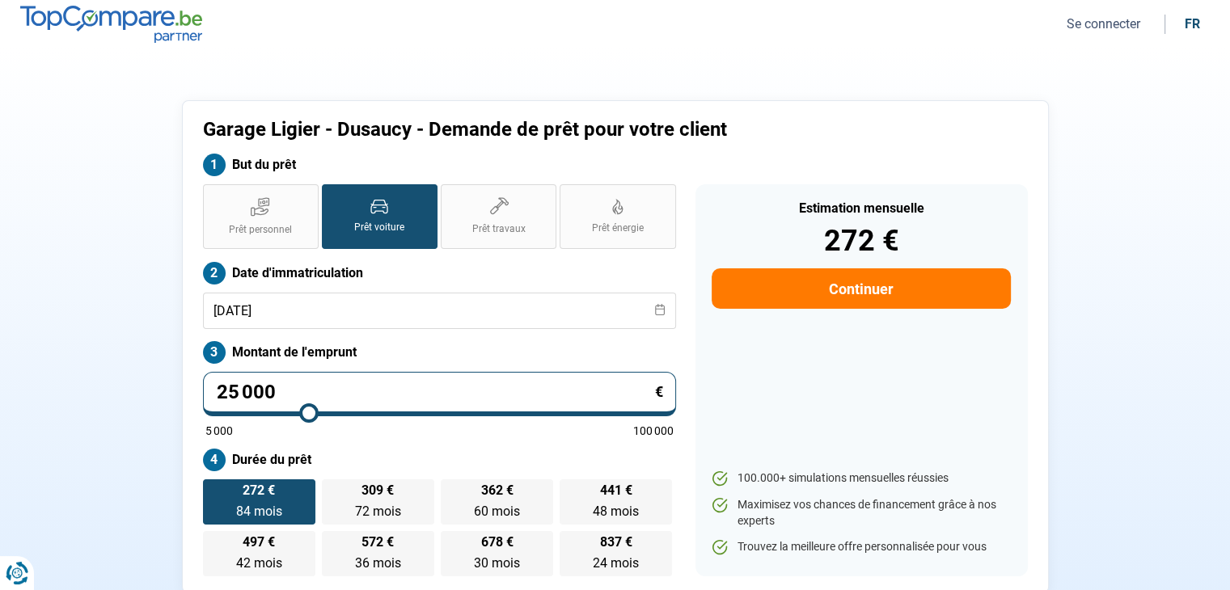
click at [309, 412] on input "range" at bounding box center [439, 413] width 468 height 3
drag, startPoint x: 895, startPoint y: 243, endPoint x: 908, endPoint y: 237, distance: 15.2
click at [908, 237] on div "358 €" at bounding box center [861, 240] width 298 height 29
click at [927, 241] on div "358 €" at bounding box center [861, 240] width 298 height 29
click at [301, 415] on input "range" at bounding box center [439, 413] width 468 height 3
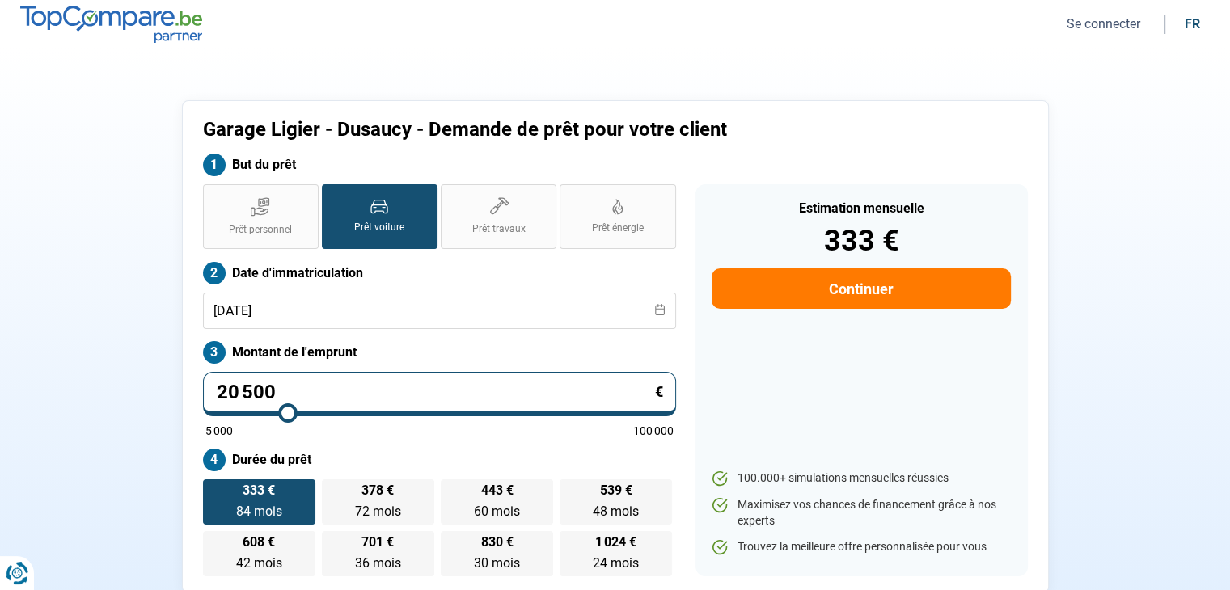
drag, startPoint x: 300, startPoint y: 417, endPoint x: 287, endPoint y: 418, distance: 13.0
click at [287, 415] on input "range" at bounding box center [439, 413] width 468 height 3
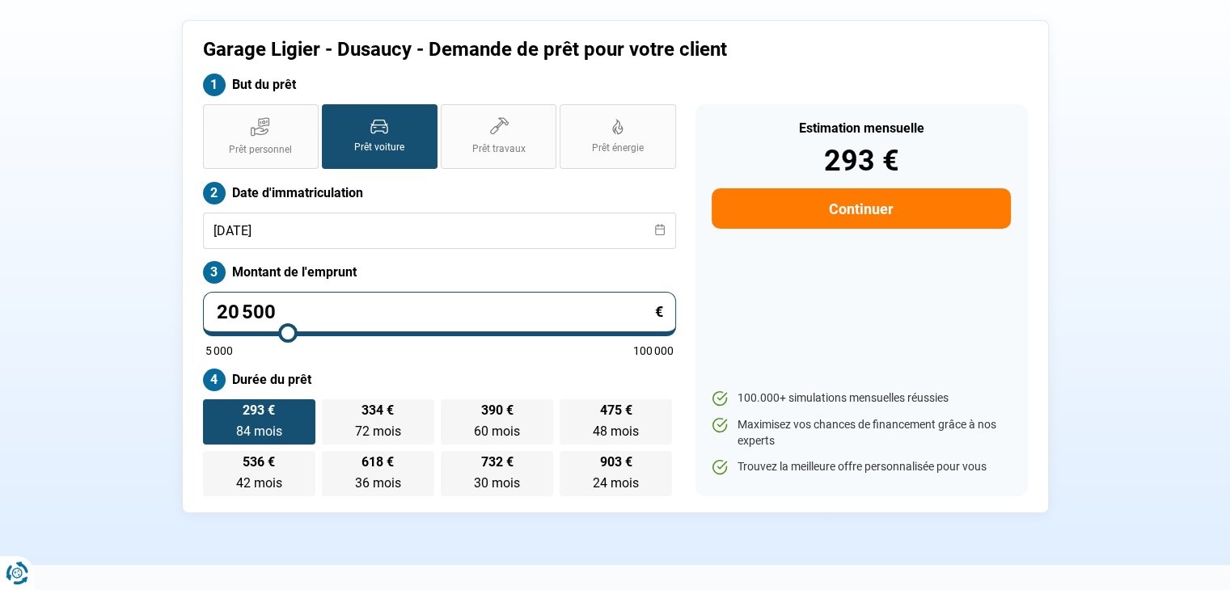
scroll to position [81, 0]
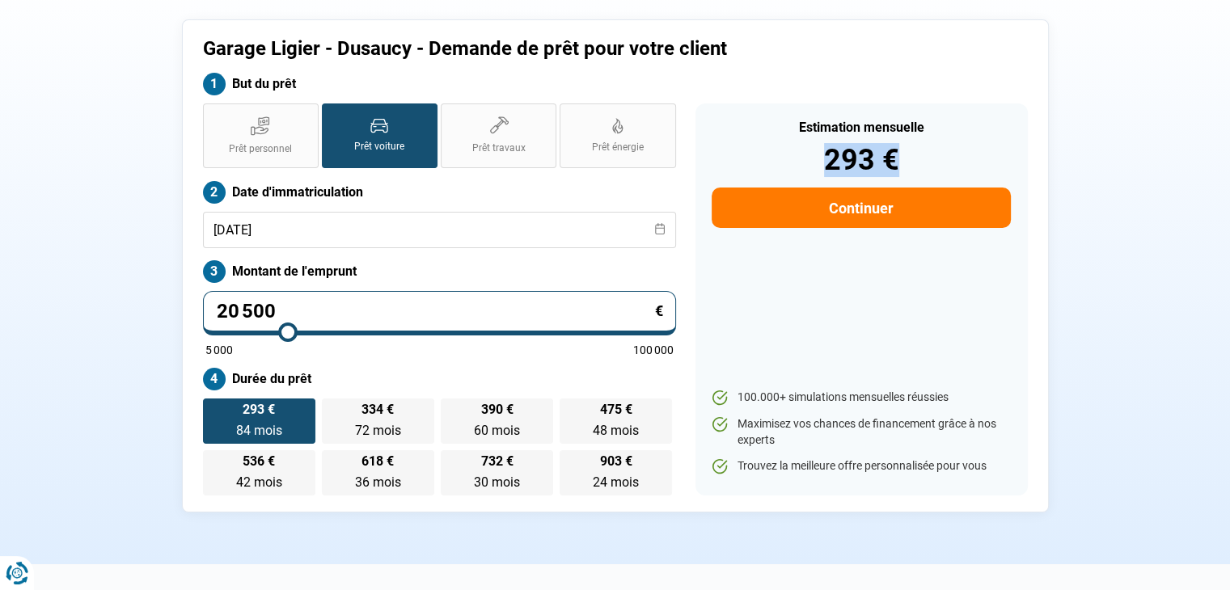
drag, startPoint x: 903, startPoint y: 163, endPoint x: 829, endPoint y: 163, distance: 73.6
click at [829, 163] on div "293 €" at bounding box center [861, 160] width 298 height 29
